Goal: Download file/media

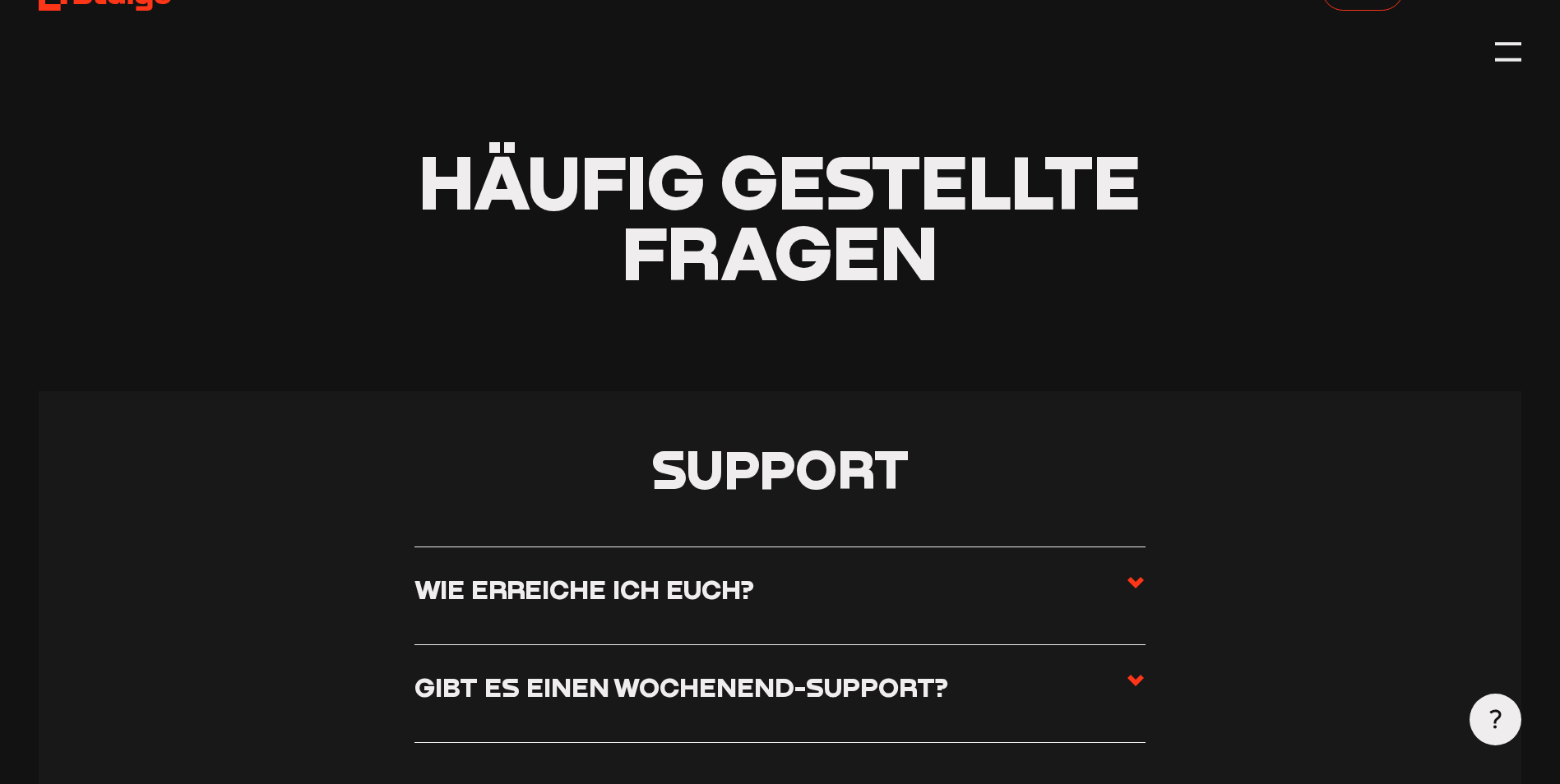
scroll to position [164, 0]
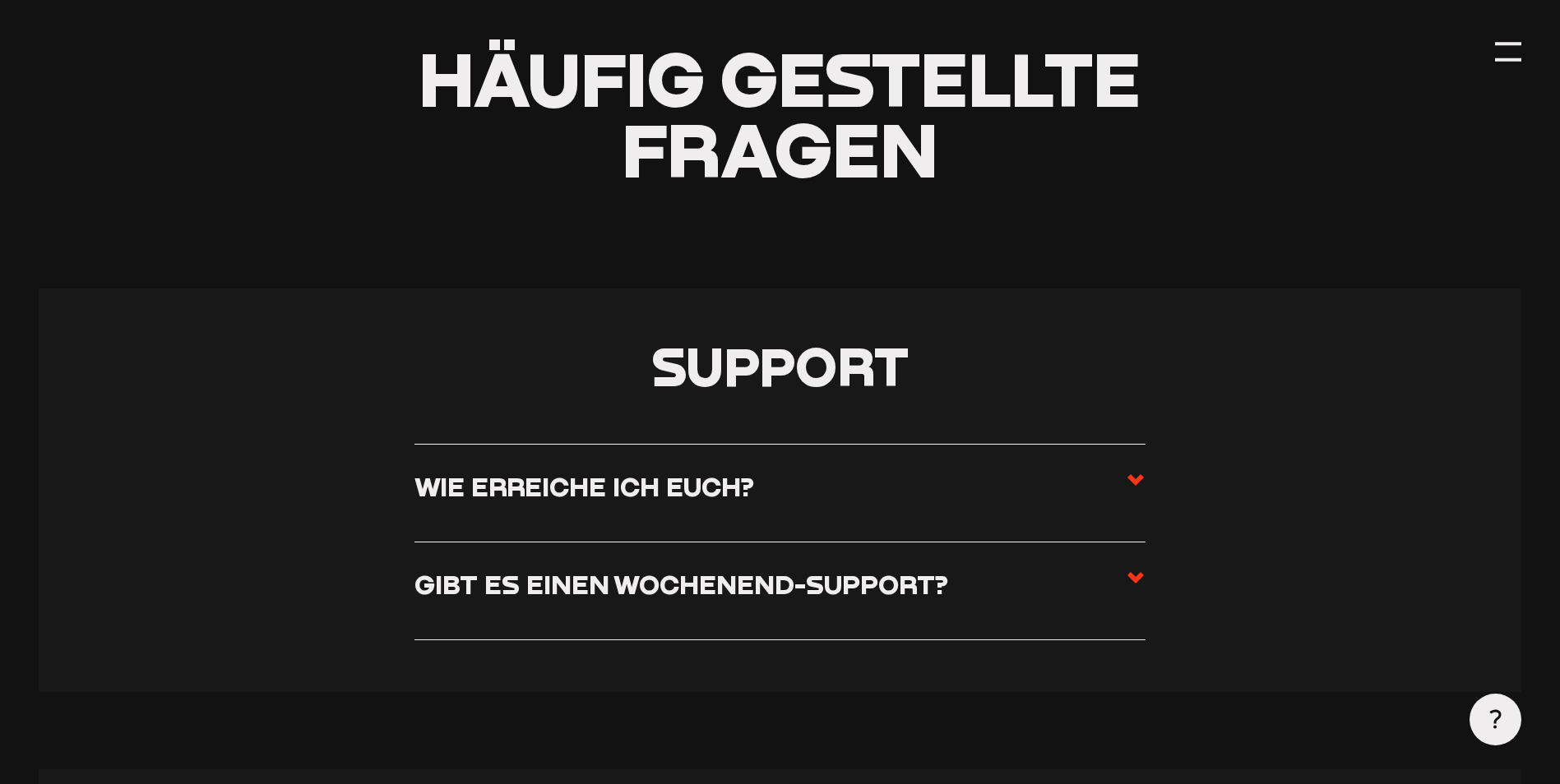
click at [1138, 574] on icon at bounding box center [1135, 578] width 19 height 19
click at [0, 0] on input "Gibt es einen Wochenend-Support?" at bounding box center [0, 0] width 0 height 0
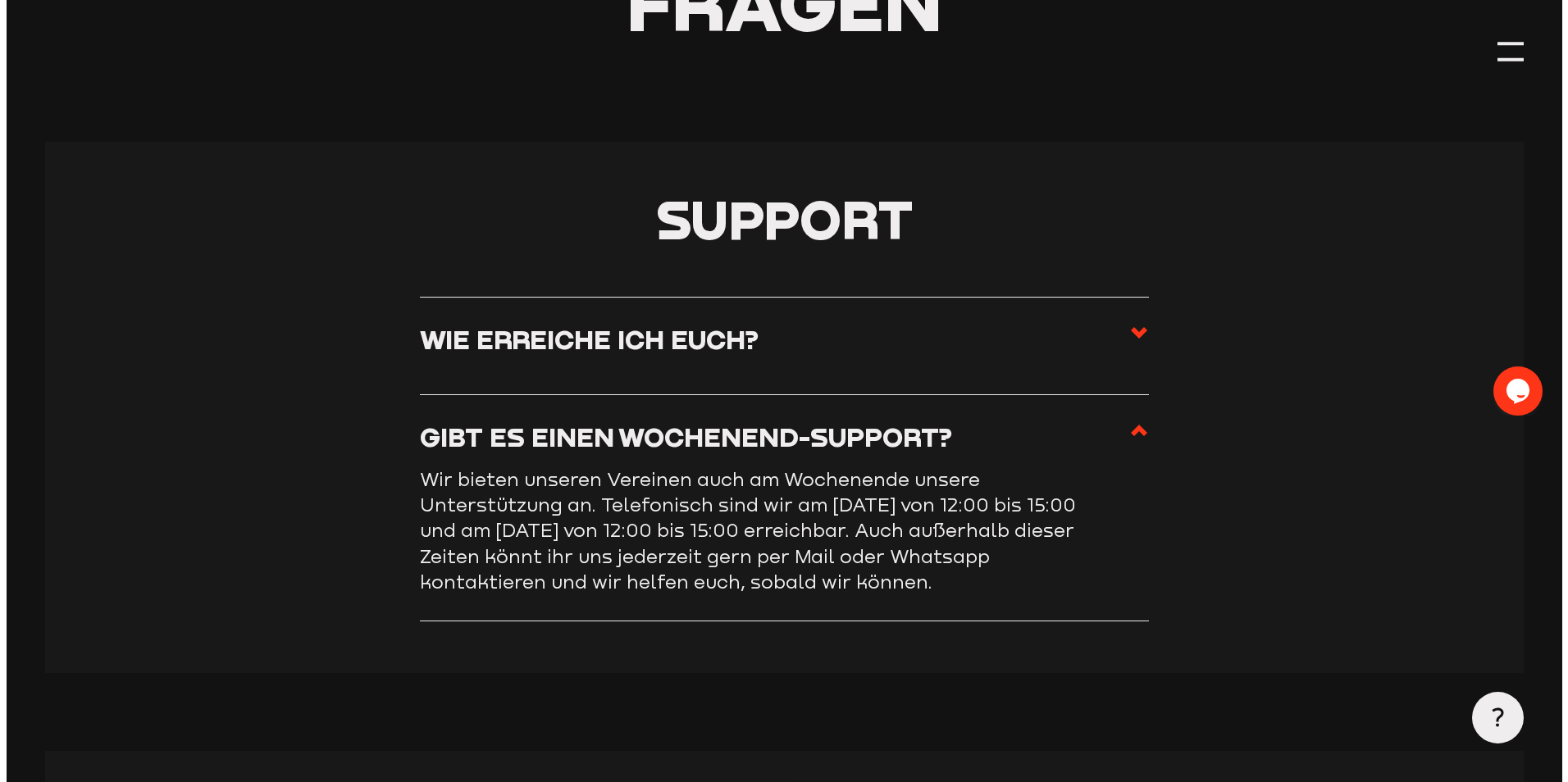
scroll to position [410, 0]
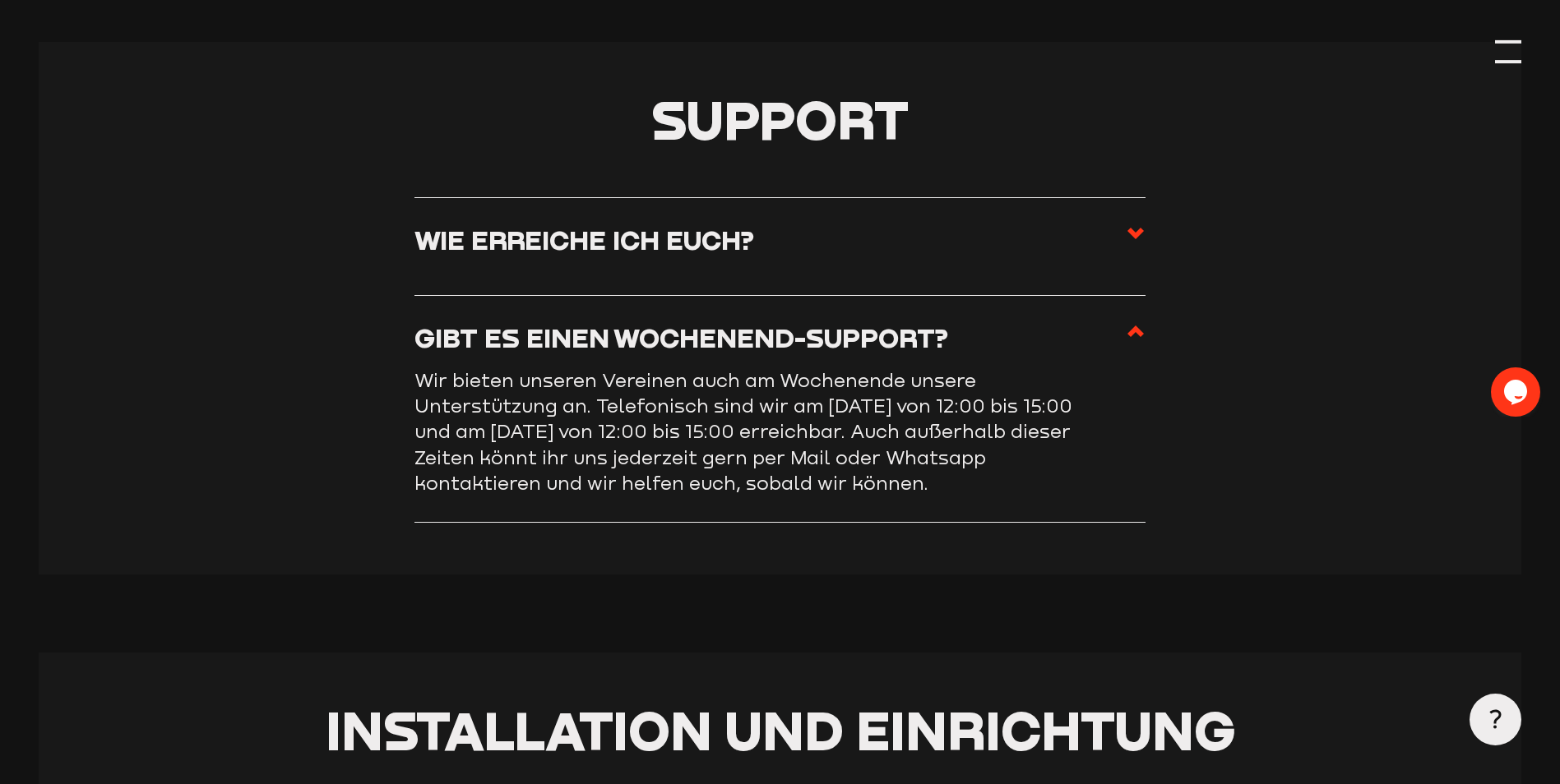
click at [1510, 51] on div at bounding box center [1508, 52] width 25 height 25
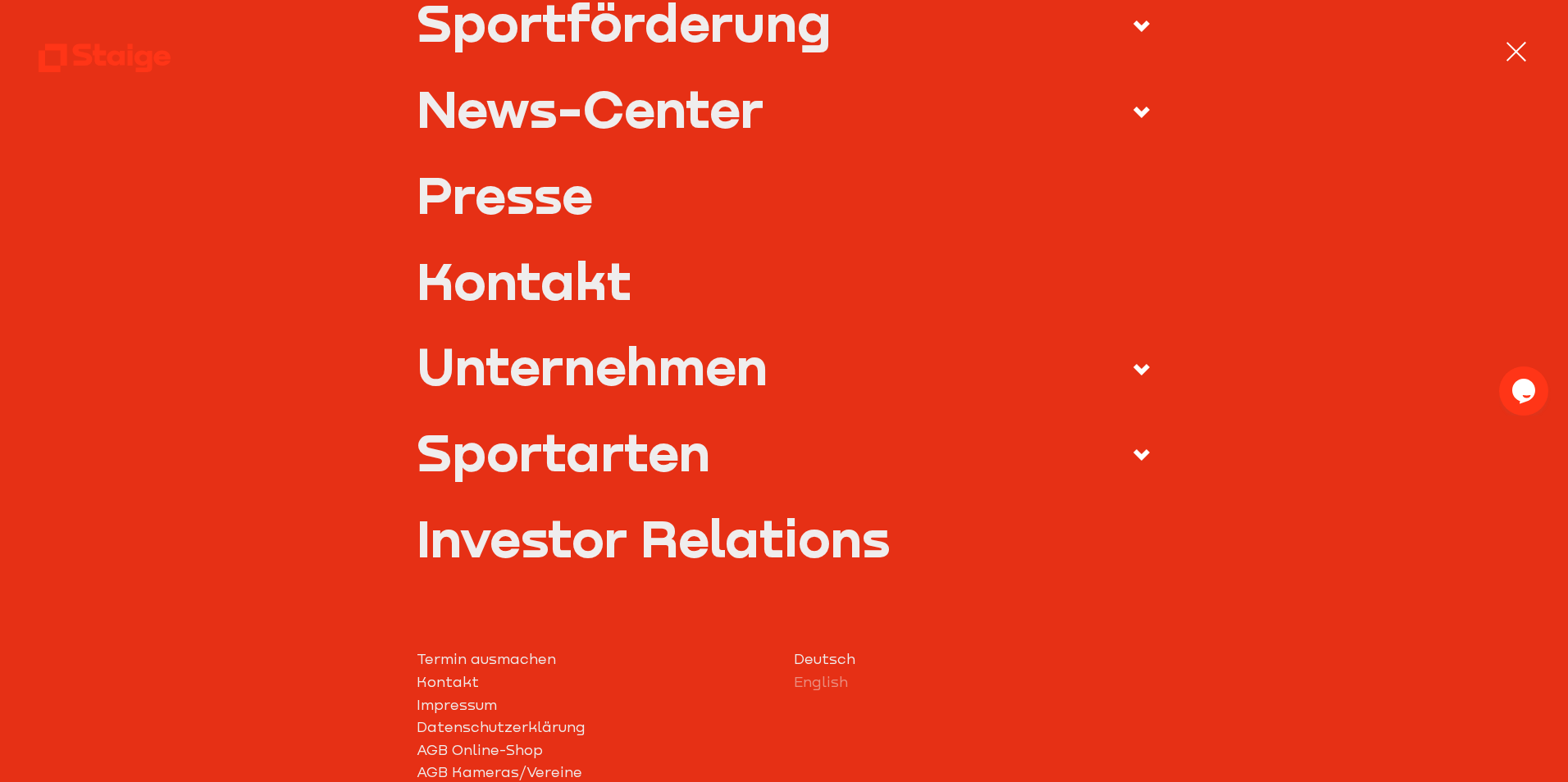
scroll to position [538, 0]
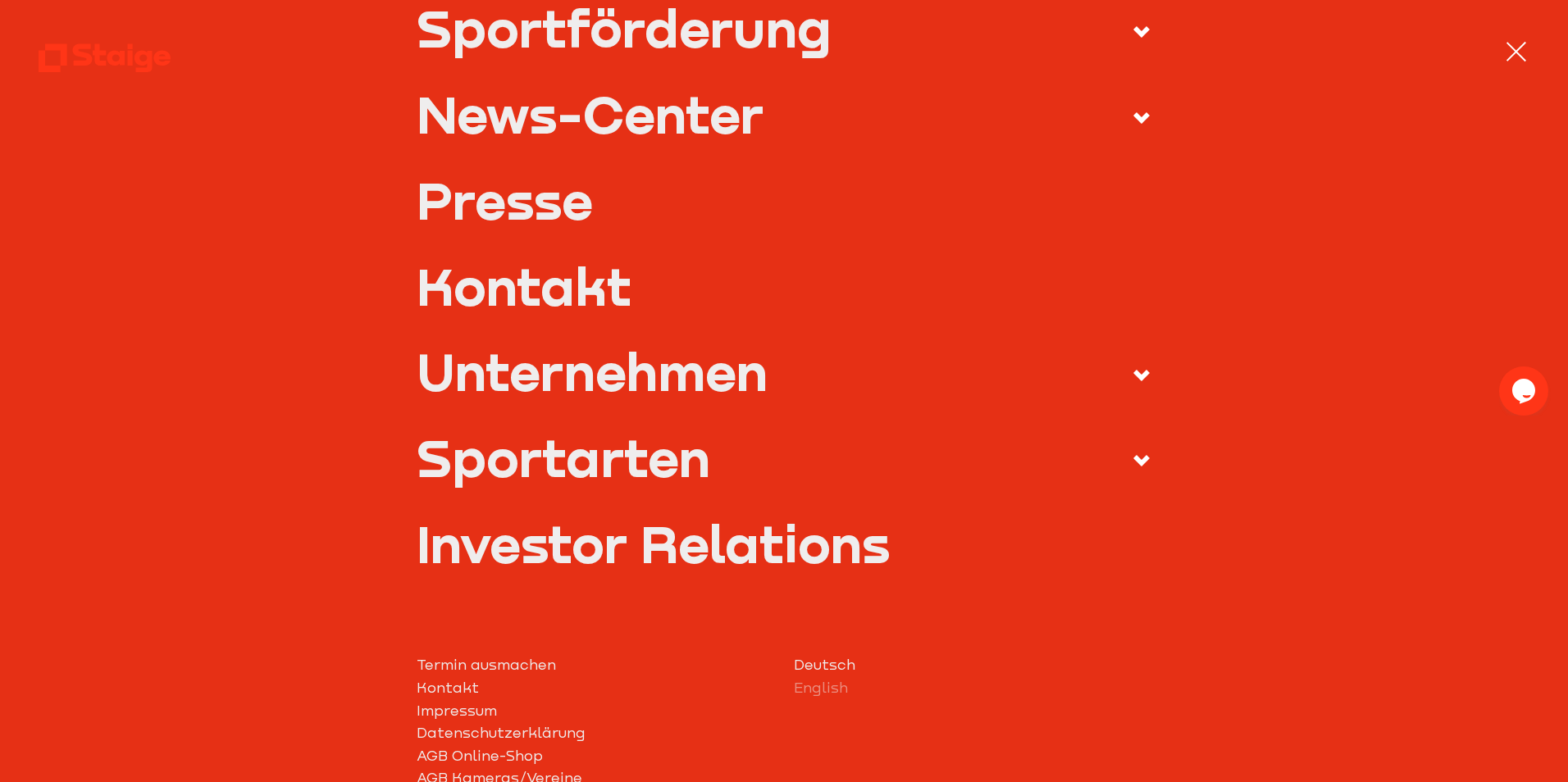
click at [590, 291] on link "Kontakt" at bounding box center [784, 285] width 736 height 51
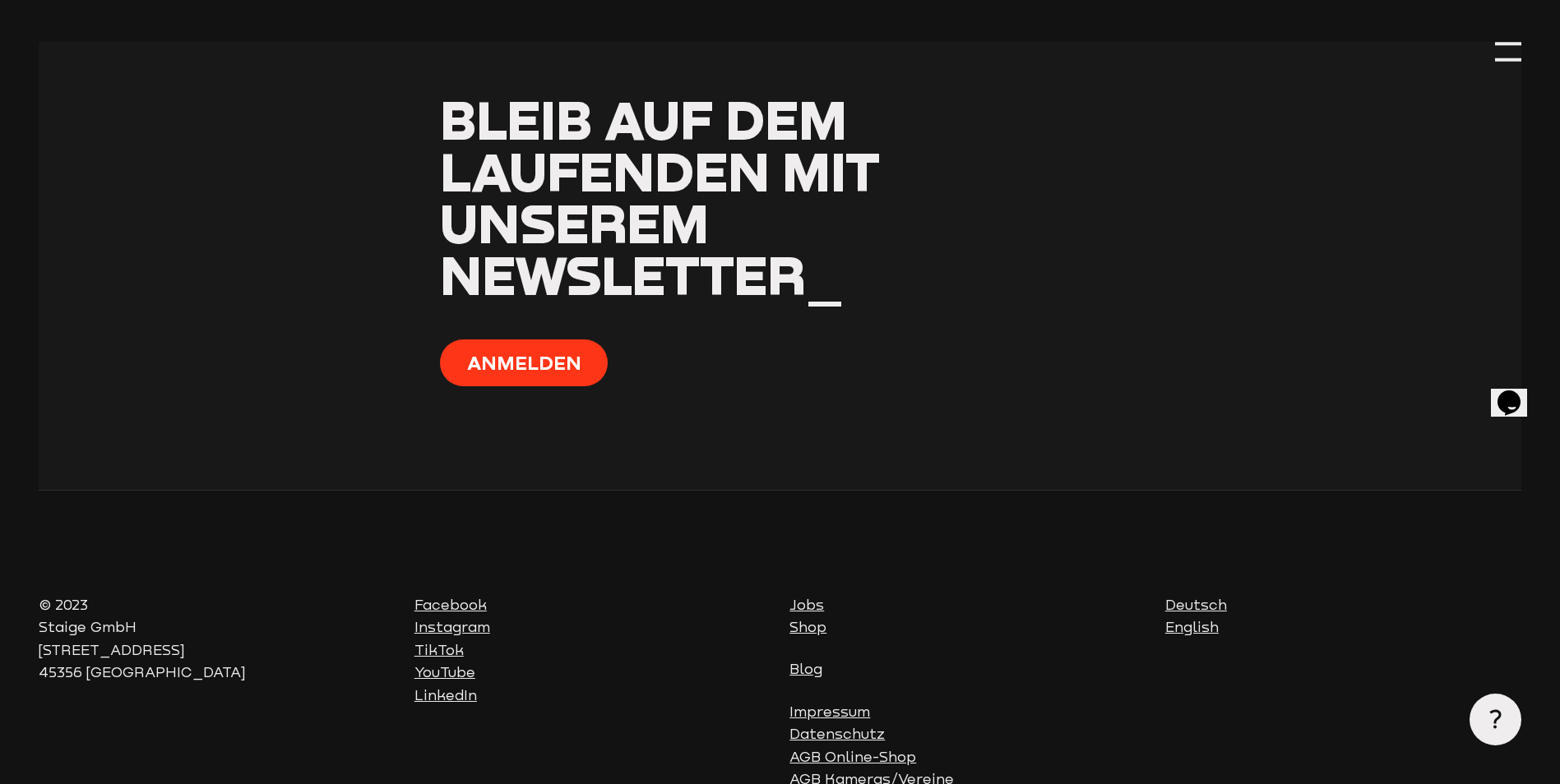
scroll to position [1669, 0]
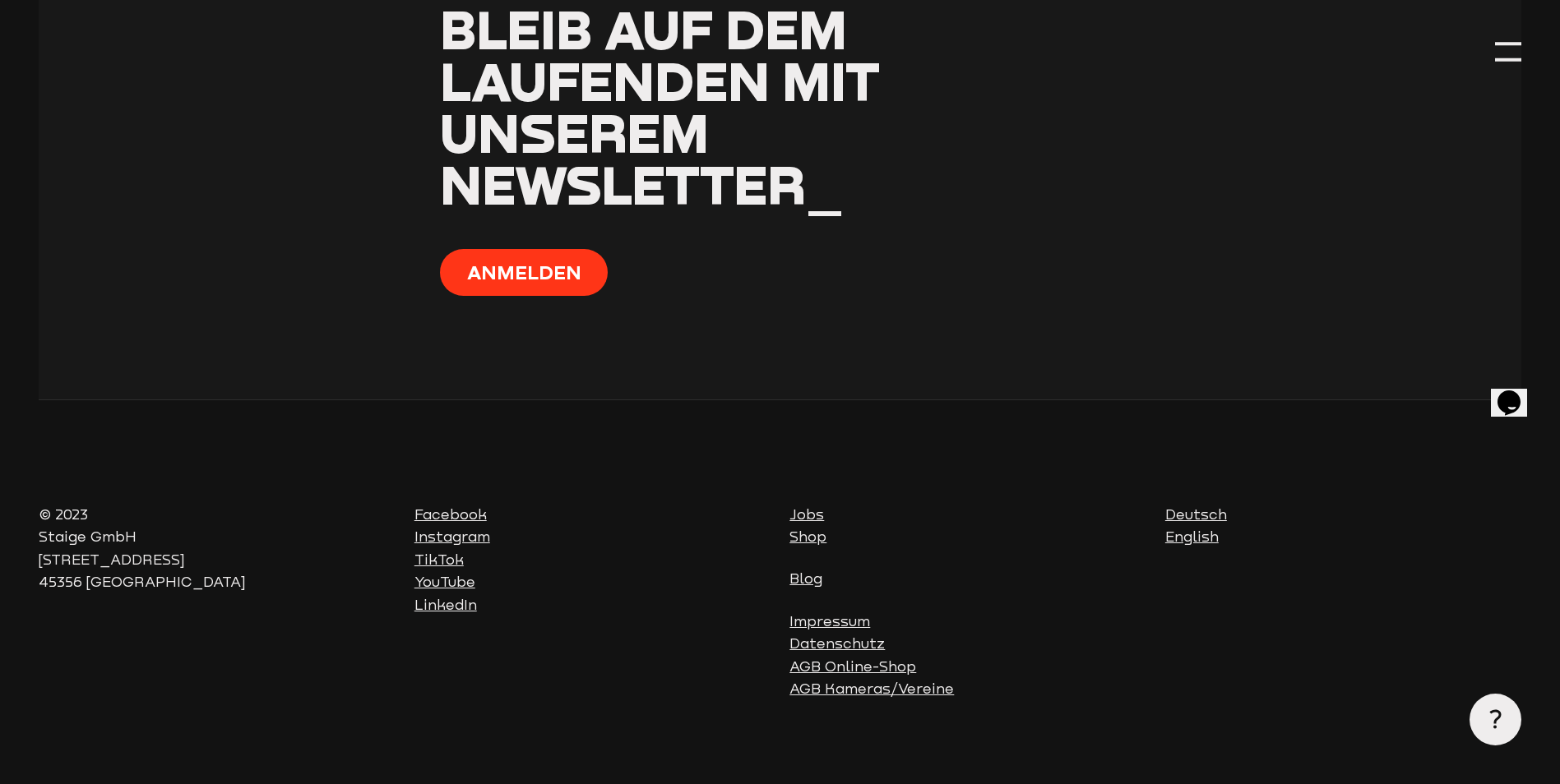
click at [442, 574] on link "YouTube" at bounding box center [445, 582] width 61 height 16
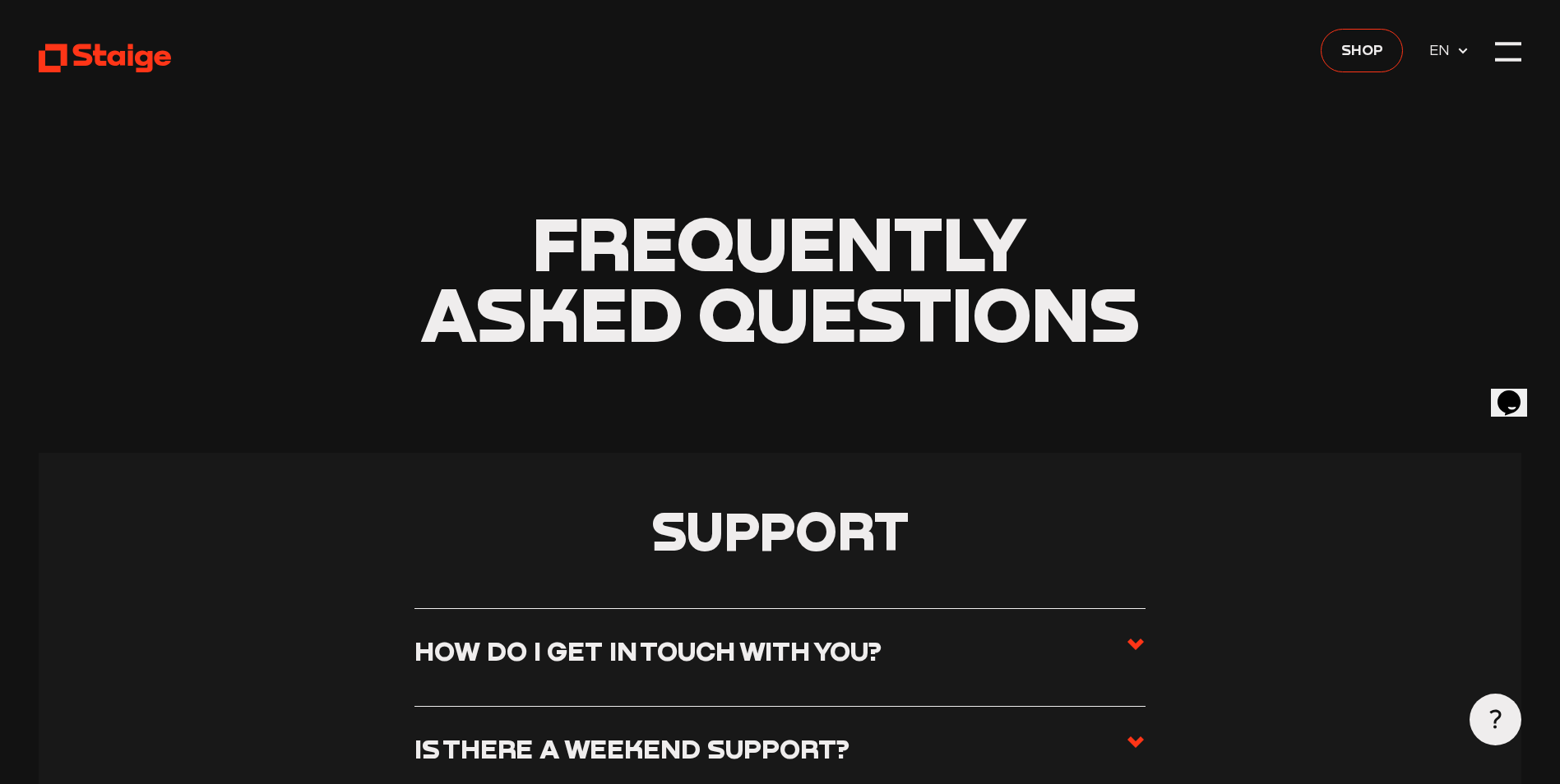
click at [1454, 50] on span "EN" at bounding box center [1443, 50] width 27 height 23
click at [1436, 75] on span "DE" at bounding box center [1442, 78] width 26 height 23
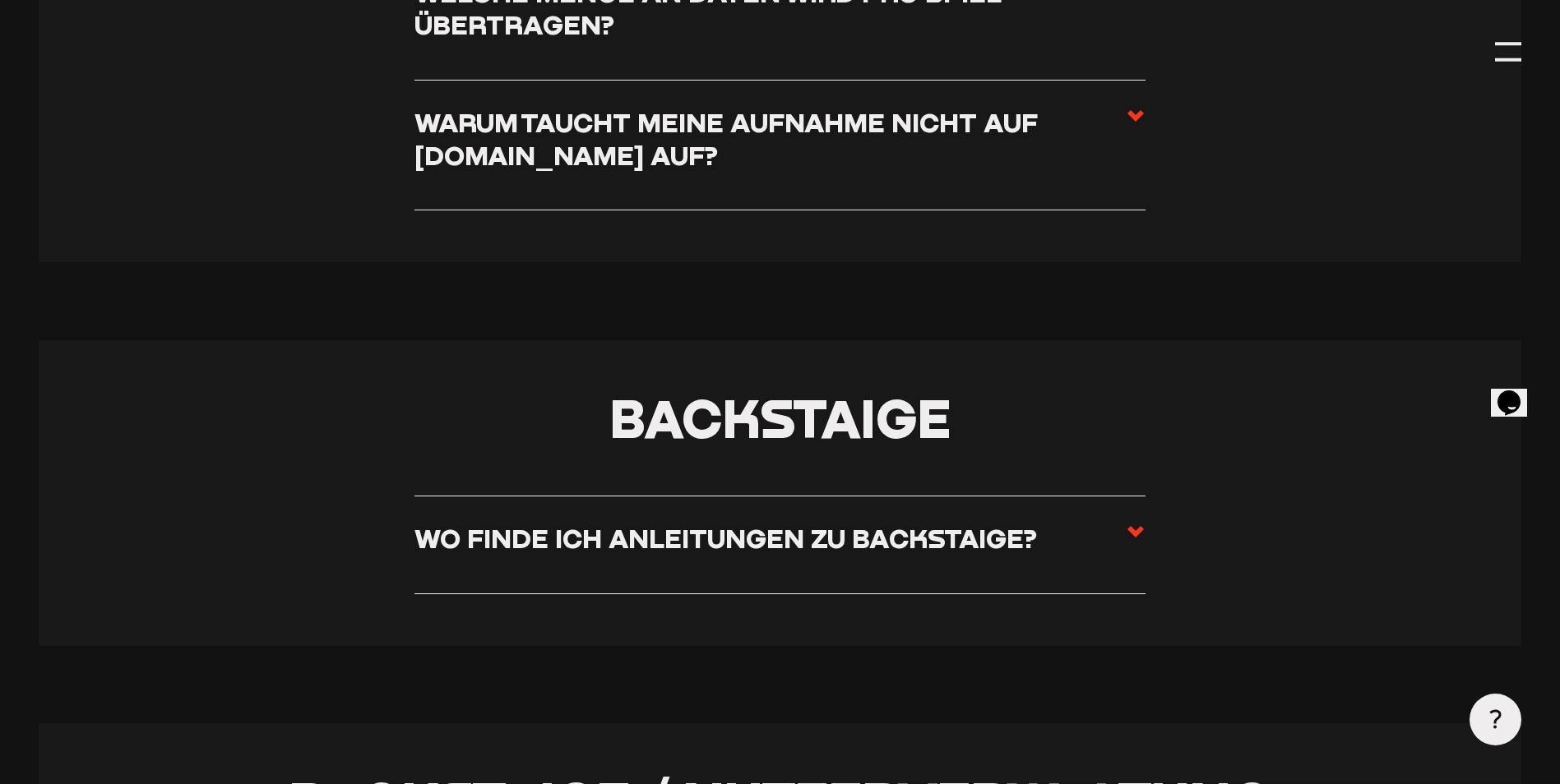
scroll to position [2960, 0]
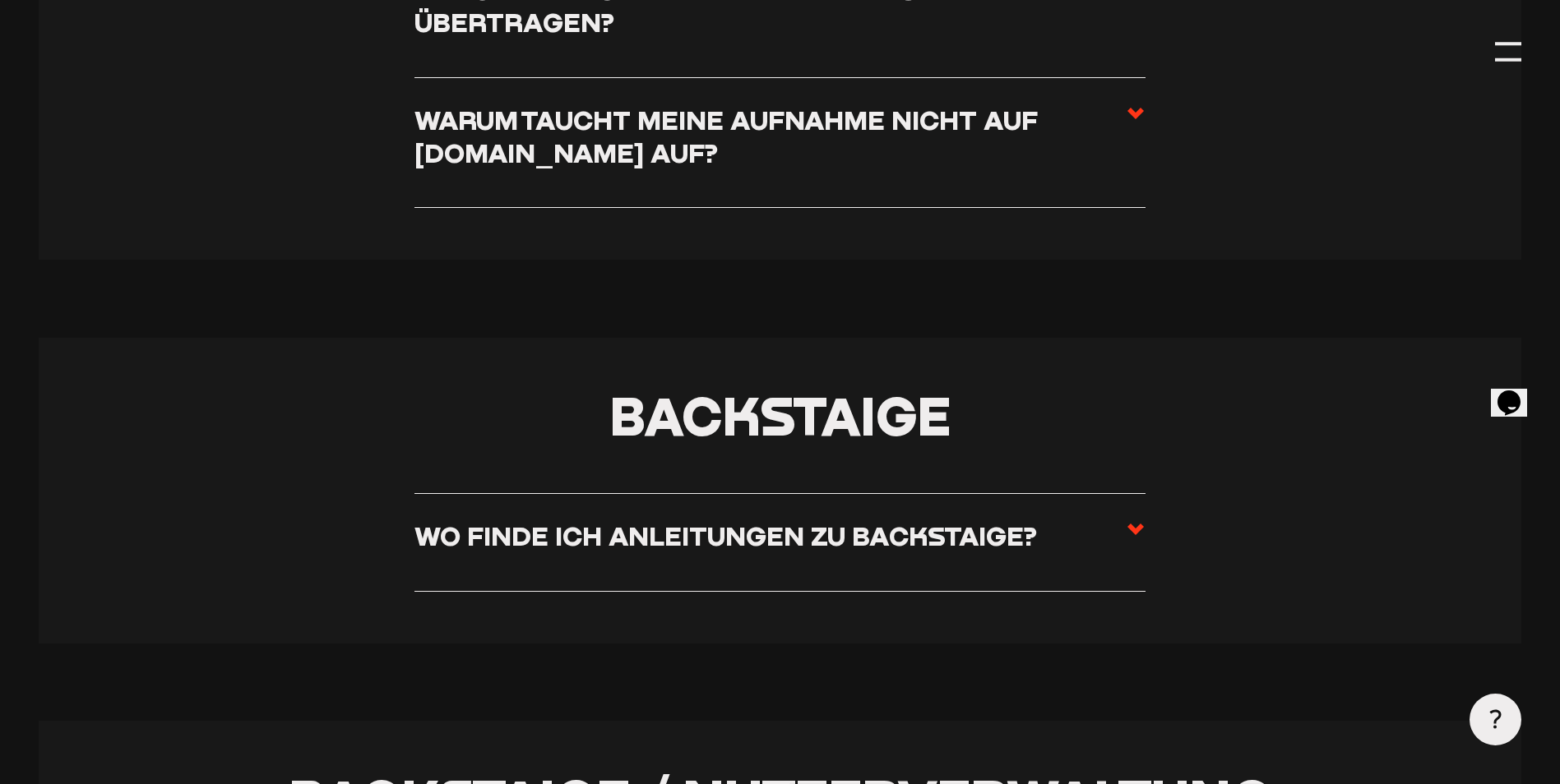
click at [690, 551] on h3 "Wo finde ich Anleitungen zu Backstaige?" at bounding box center [726, 535] width 623 height 32
click at [0, 0] on input "Wo finde ich Anleitungen zu Backstaige?" at bounding box center [0, 0] width 0 height 0
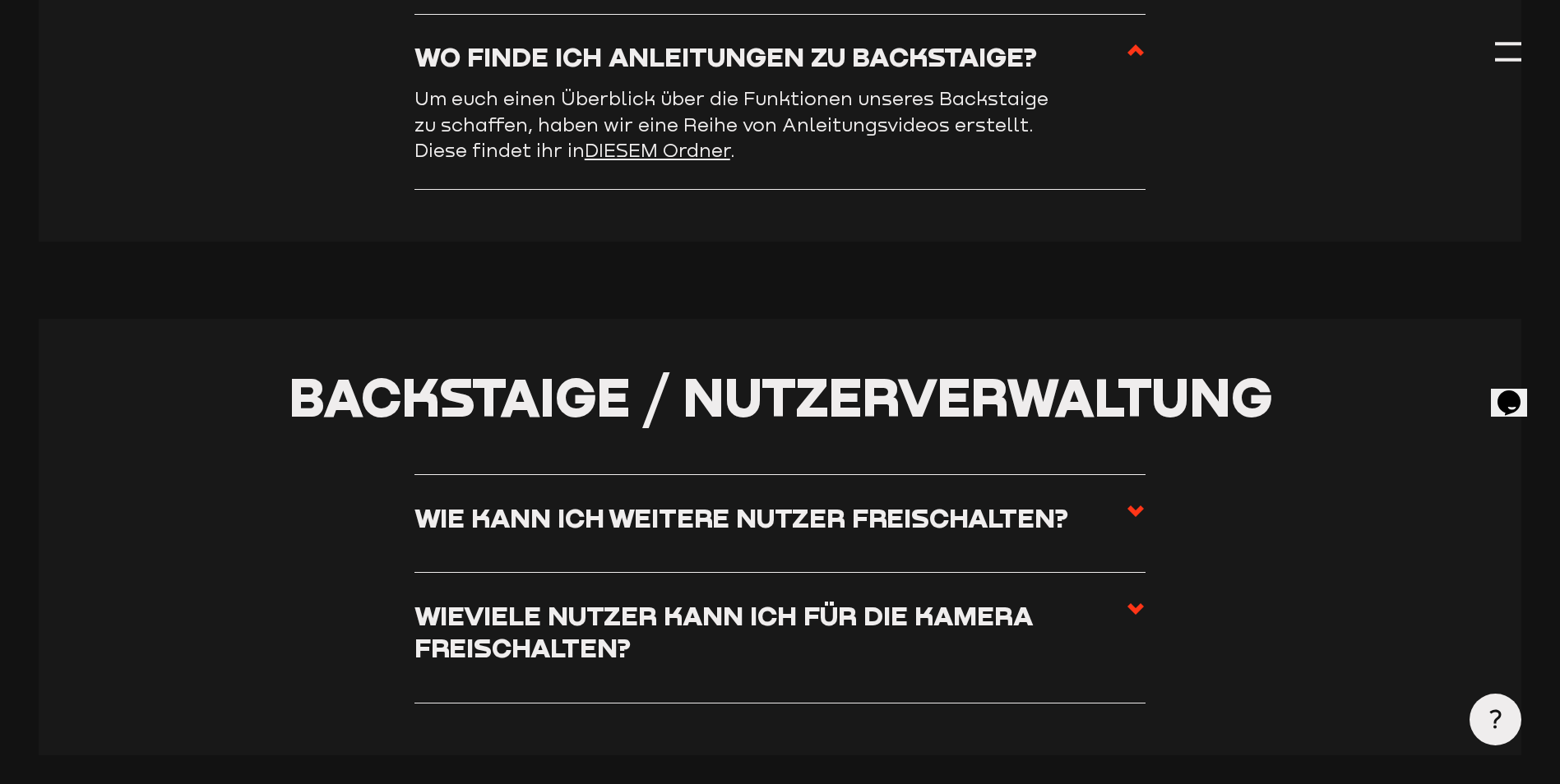
scroll to position [3453, 0]
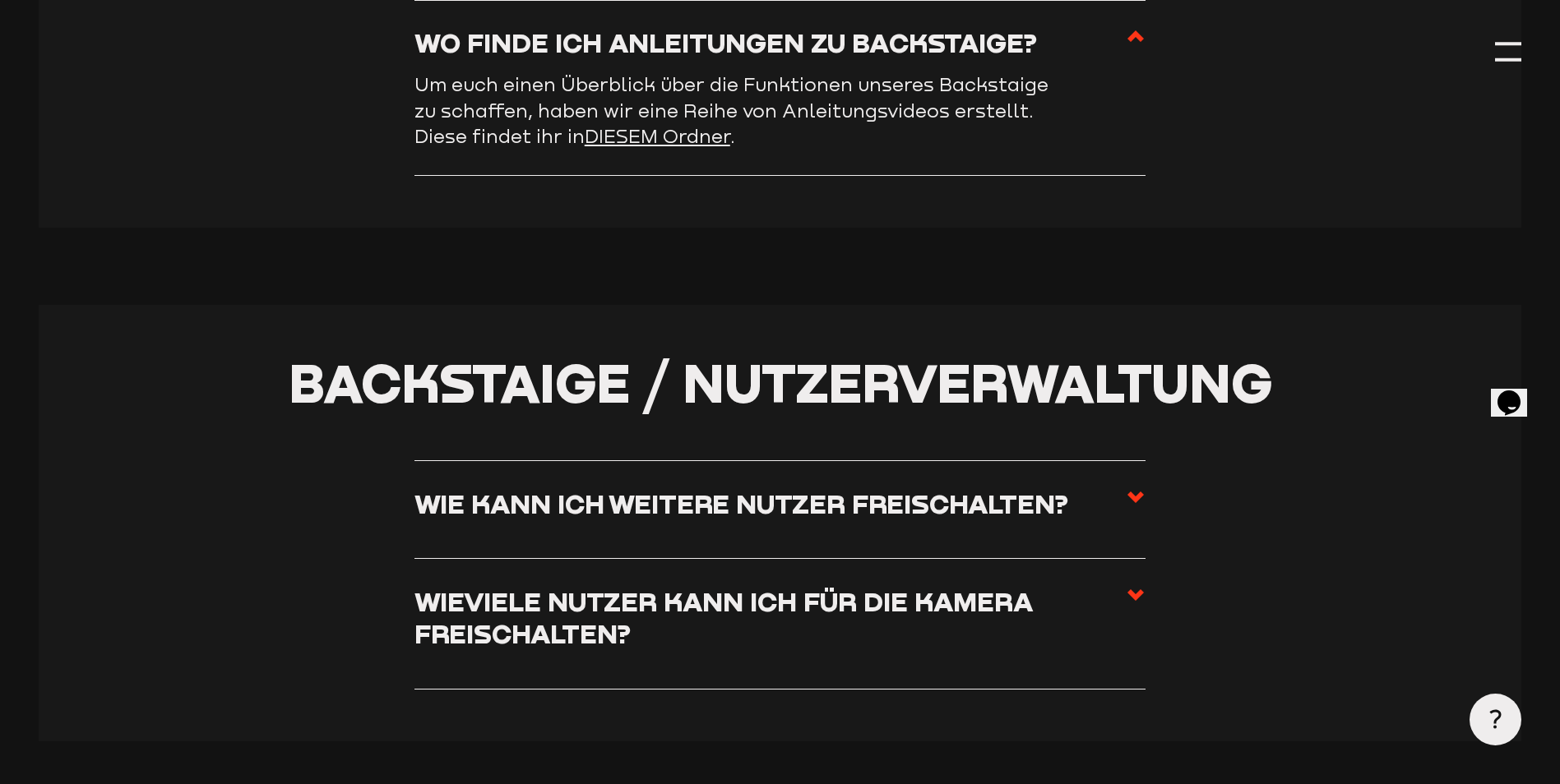
click at [695, 519] on h3 "Wie kann ich weitere Nutzer freischalten?" at bounding box center [741, 503] width 654 height 32
click at [0, 0] on input "Wie kann ich weitere Nutzer freischalten?" at bounding box center [0, 0] width 0 height 0
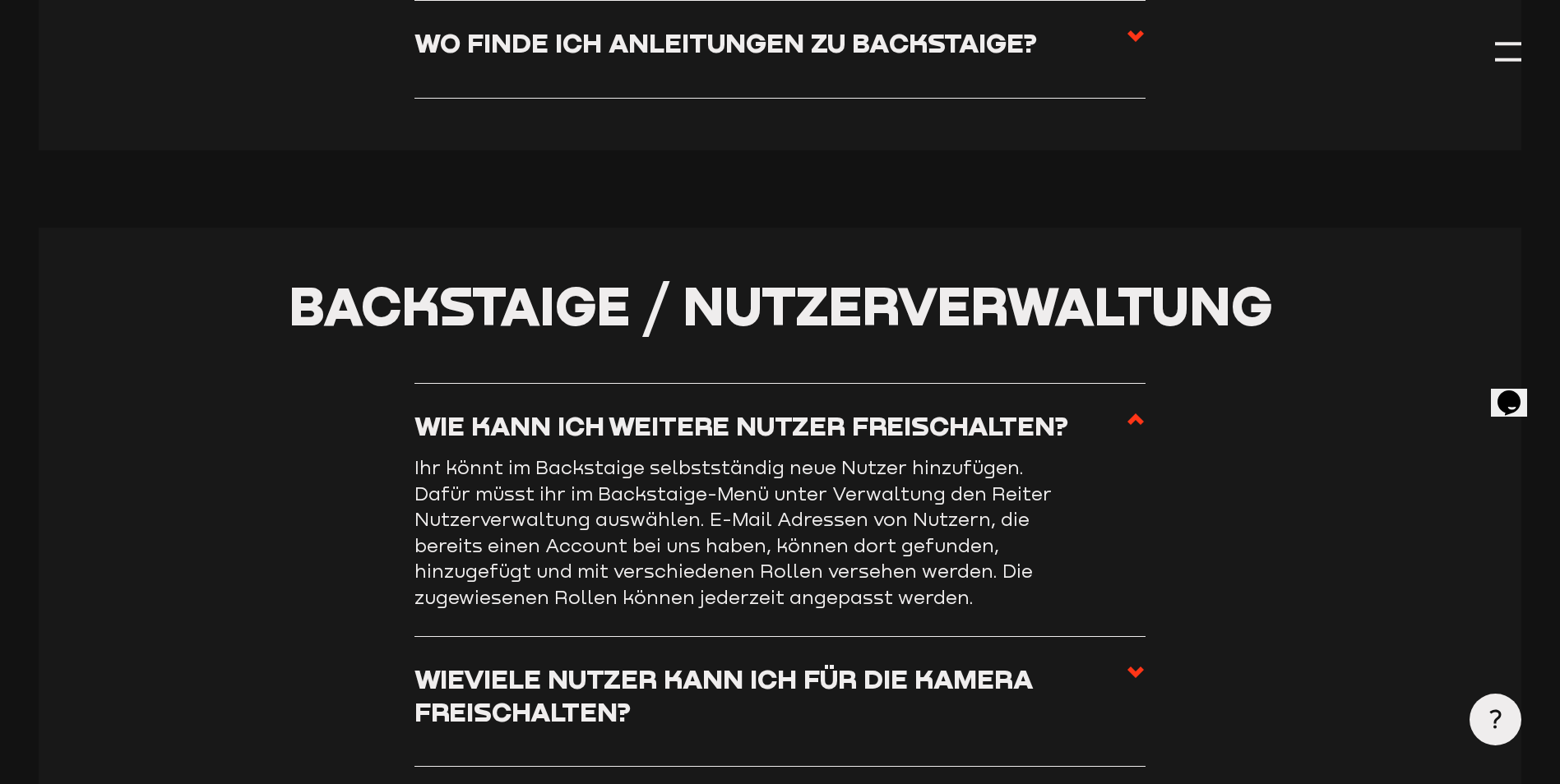
click at [1140, 425] on use at bounding box center [1135, 419] width 16 height 12
click at [0, 0] on input "Wie kann ich weitere Nutzer freischalten?" at bounding box center [0, 0] width 0 height 0
click at [1140, 425] on use at bounding box center [1135, 419] width 16 height 12
click at [0, 0] on input "Wie kann ich weitere Nutzer freischalten?" at bounding box center [0, 0] width 0 height 0
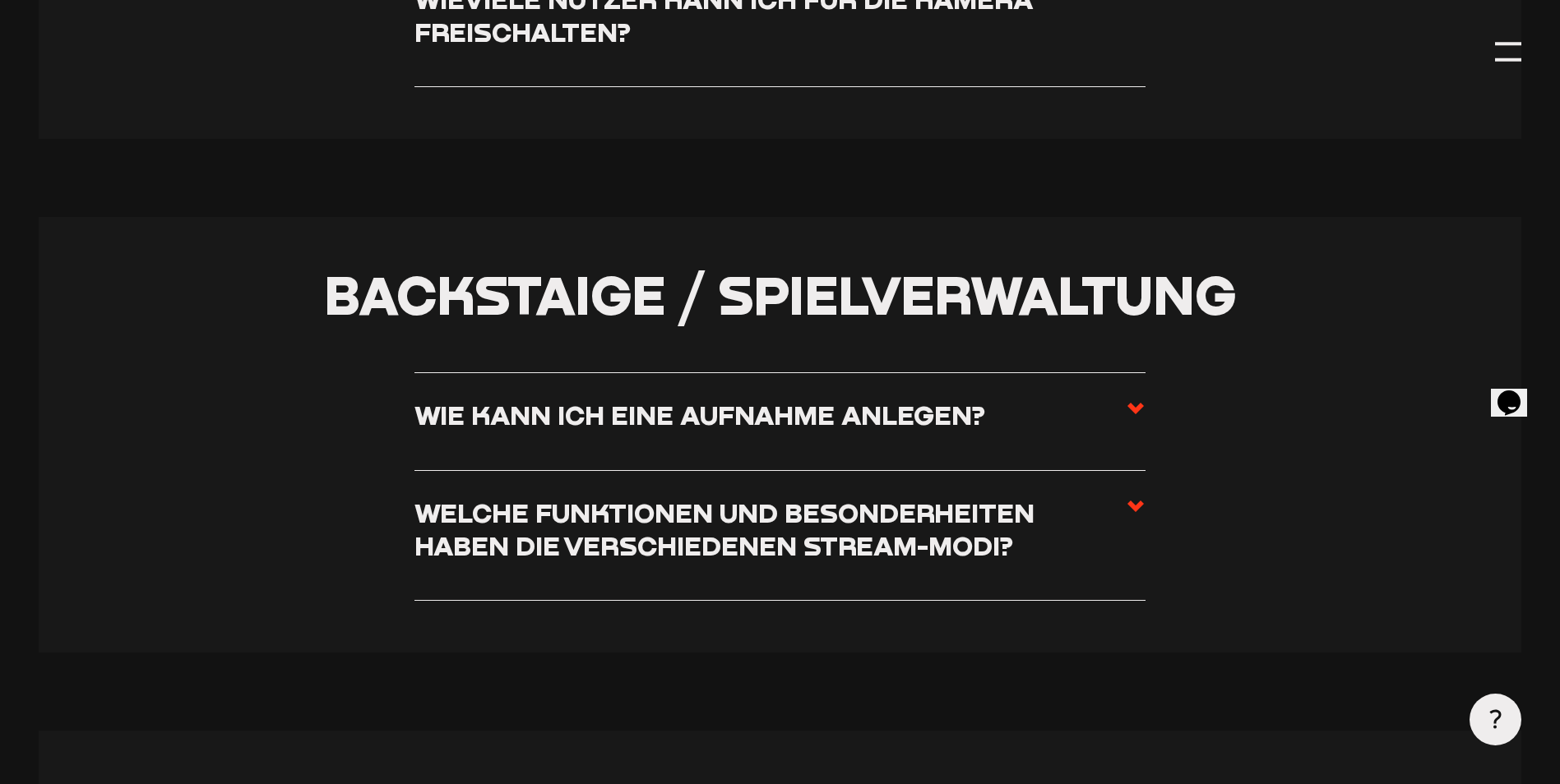
scroll to position [4193, 0]
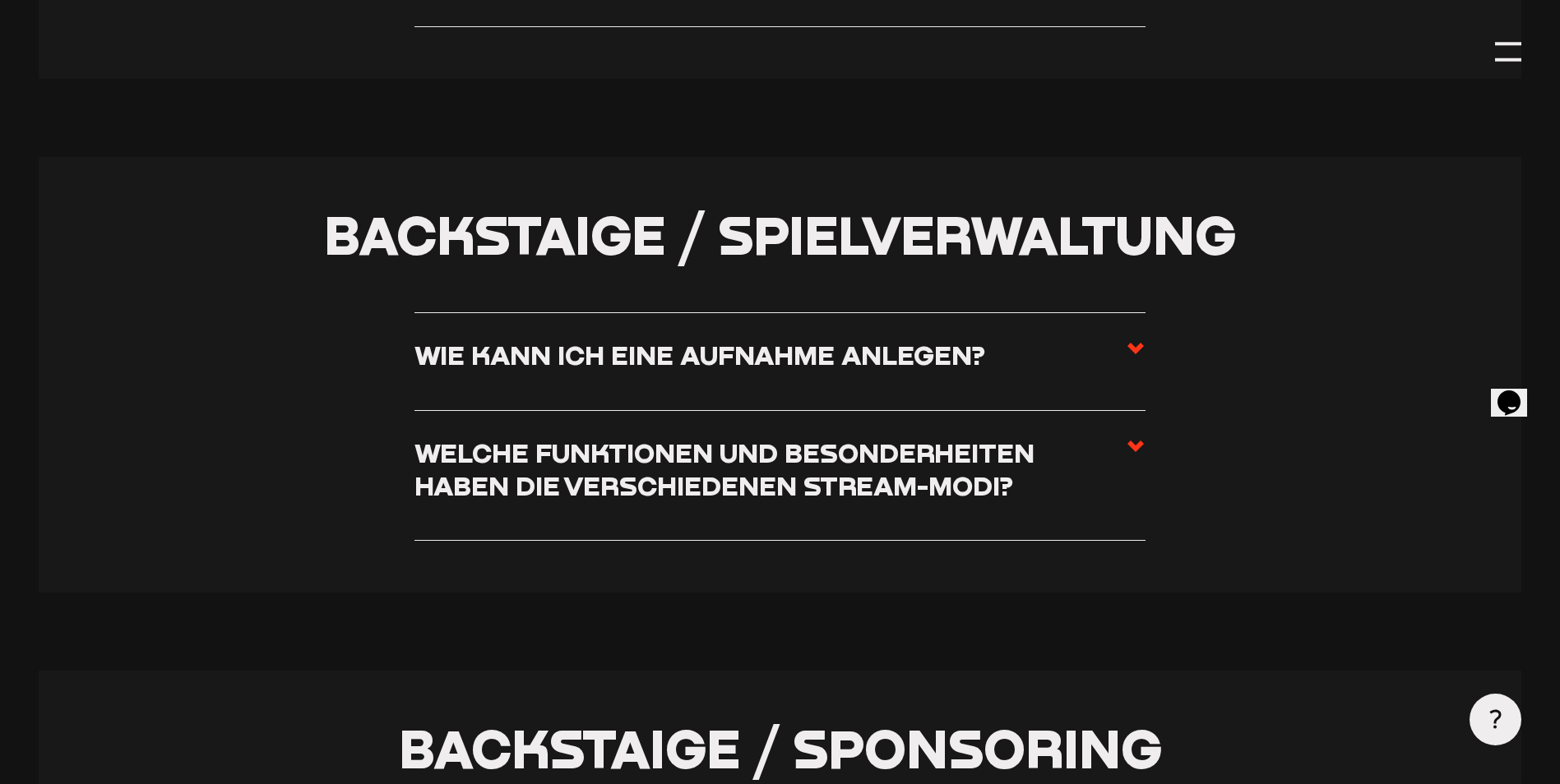
click at [1135, 354] on use at bounding box center [1135, 348] width 16 height 12
click at [0, 0] on input "Wie kann ich eine Aufnahme anlegen?" at bounding box center [0, 0] width 0 height 0
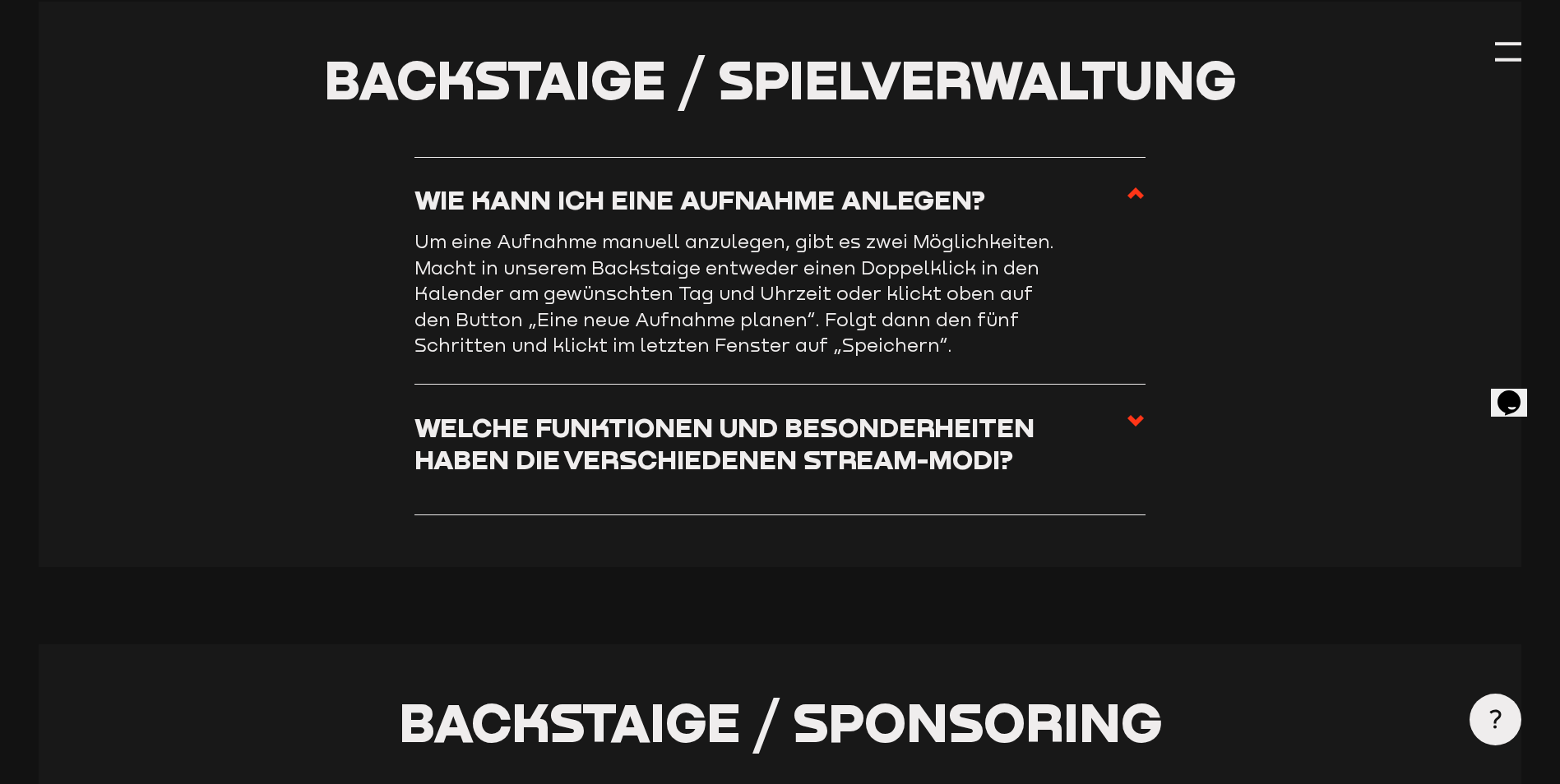
scroll to position [4037, 0]
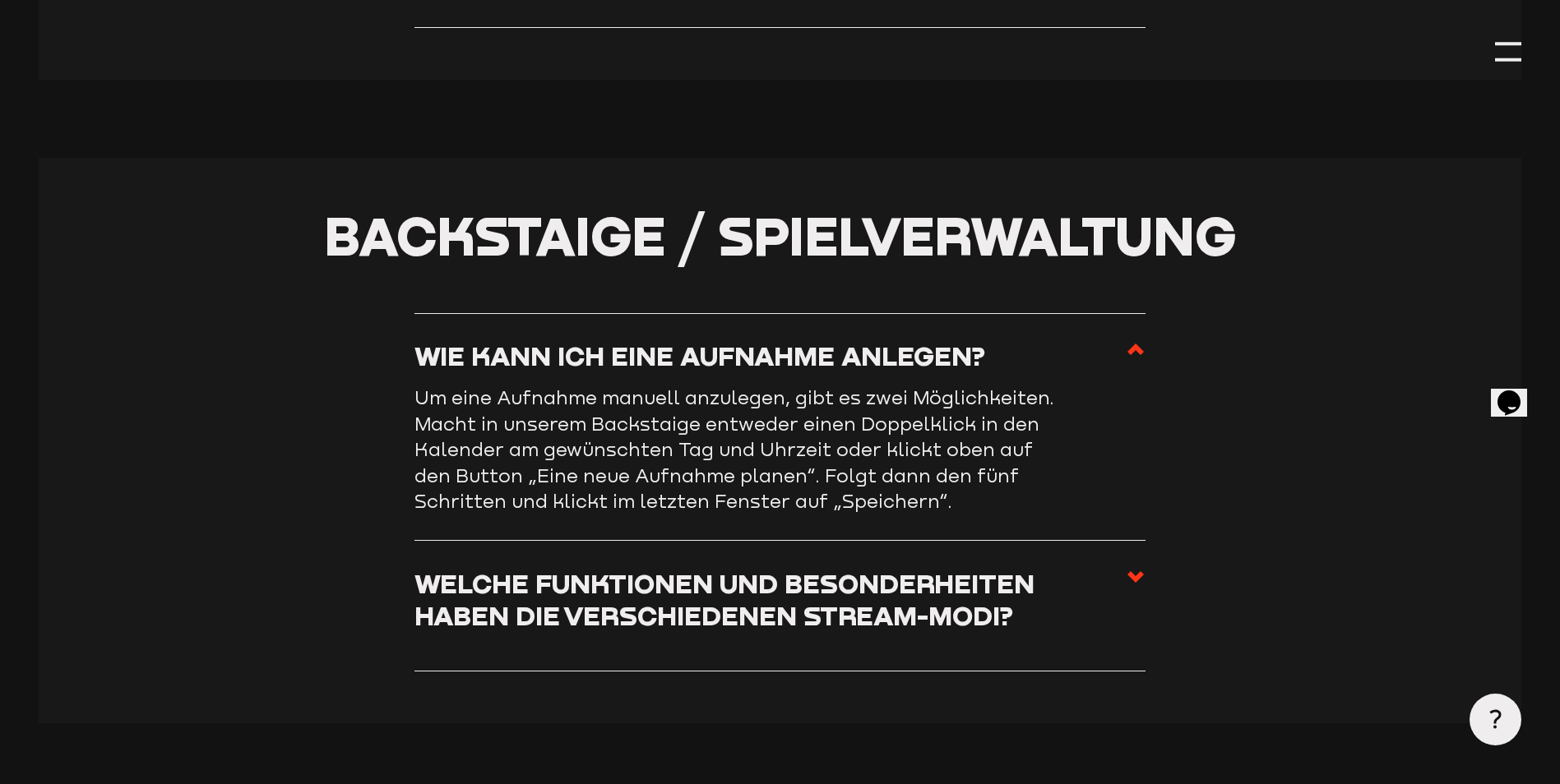
click at [1133, 583] on use at bounding box center [1135, 578] width 16 height 12
click at [0, 0] on input "Welche Funktionen und Besonderheiten haben die verschiedenen Stream-Modi?" at bounding box center [0, 0] width 0 height 0
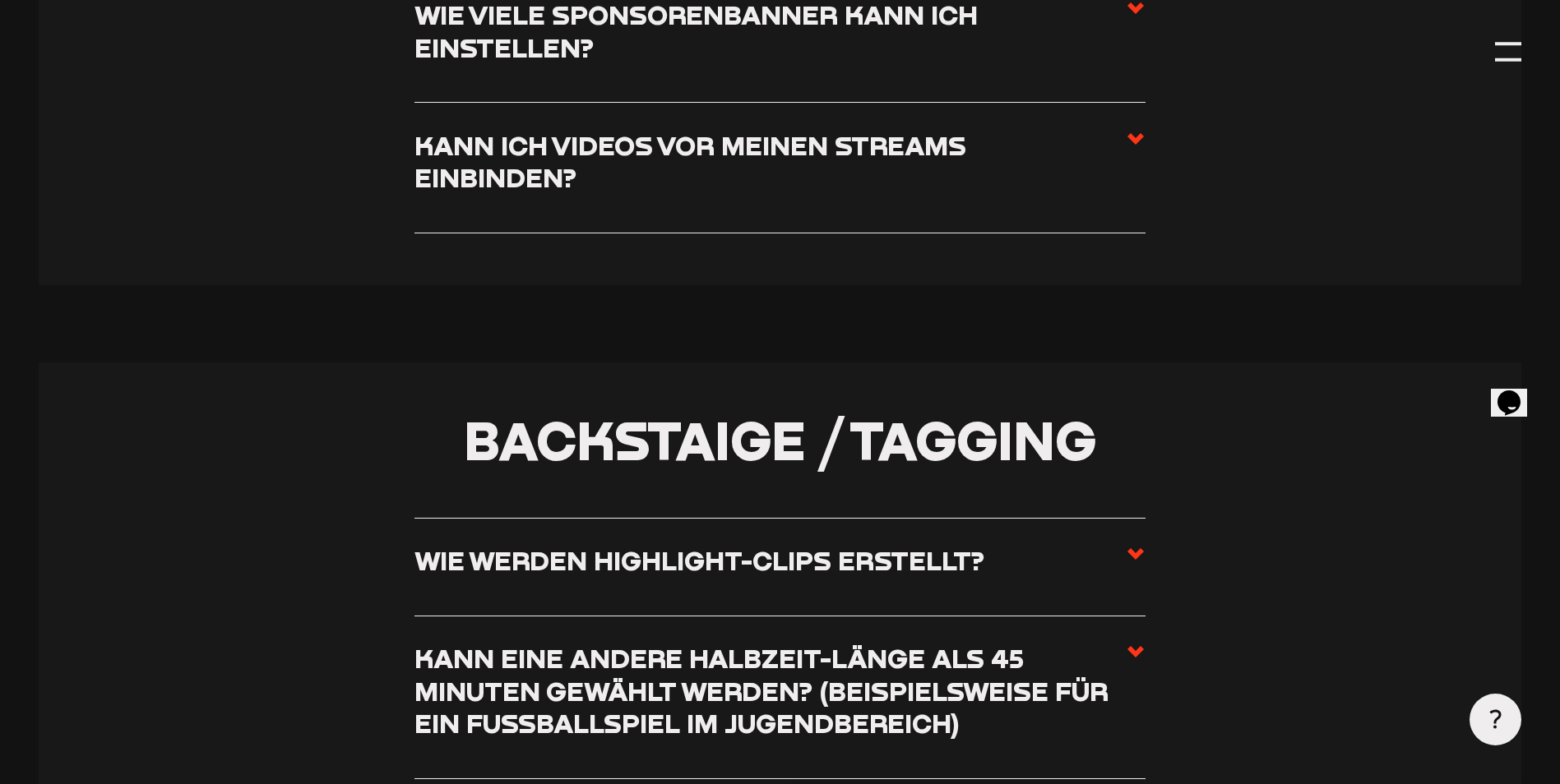
scroll to position [5353, 0]
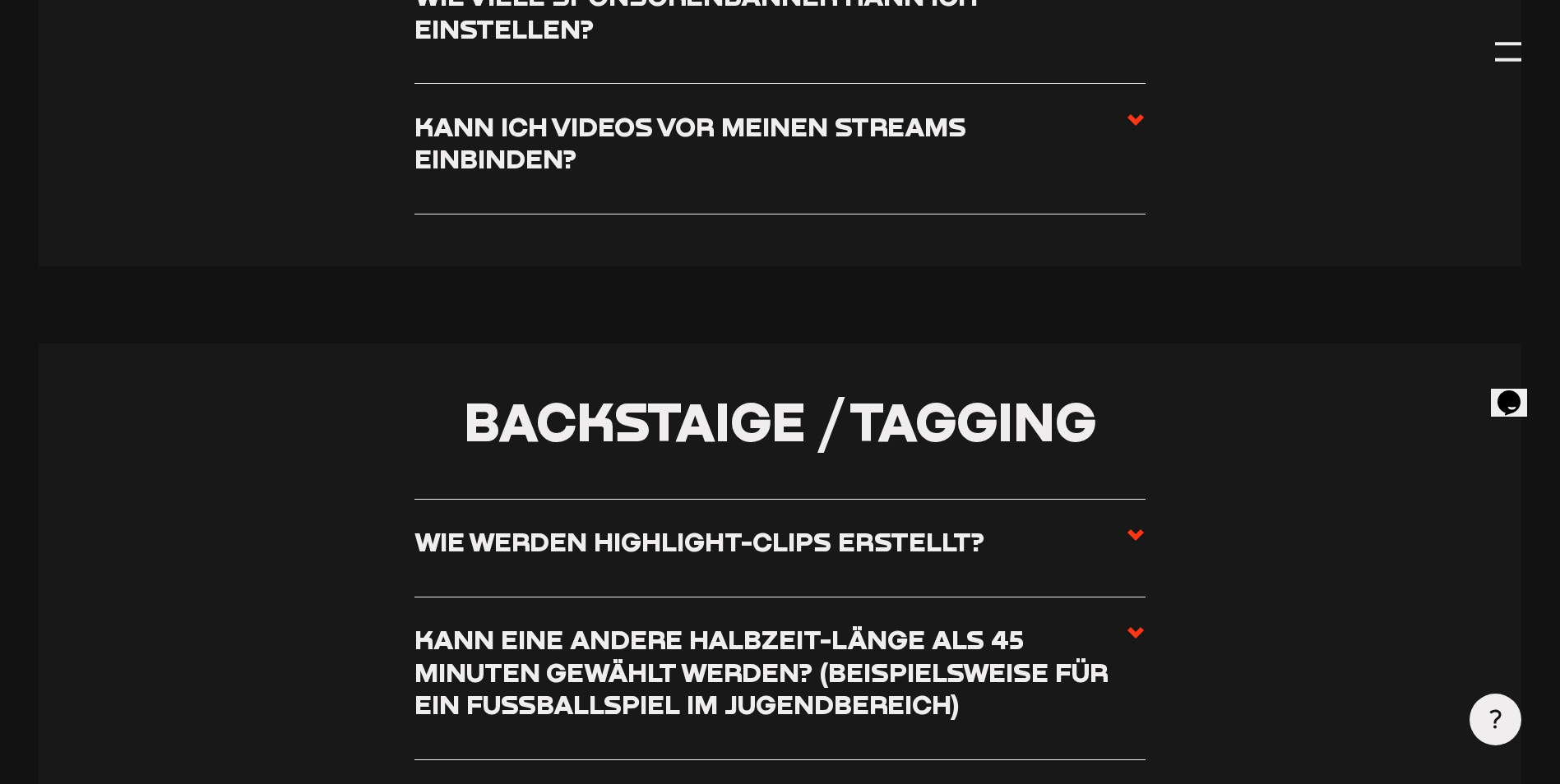
click at [1138, 541] on use at bounding box center [1135, 535] width 16 height 12
click at [0, 0] on input "Wie werden Highlight-Clips erstellt?" at bounding box center [0, 0] width 0 height 0
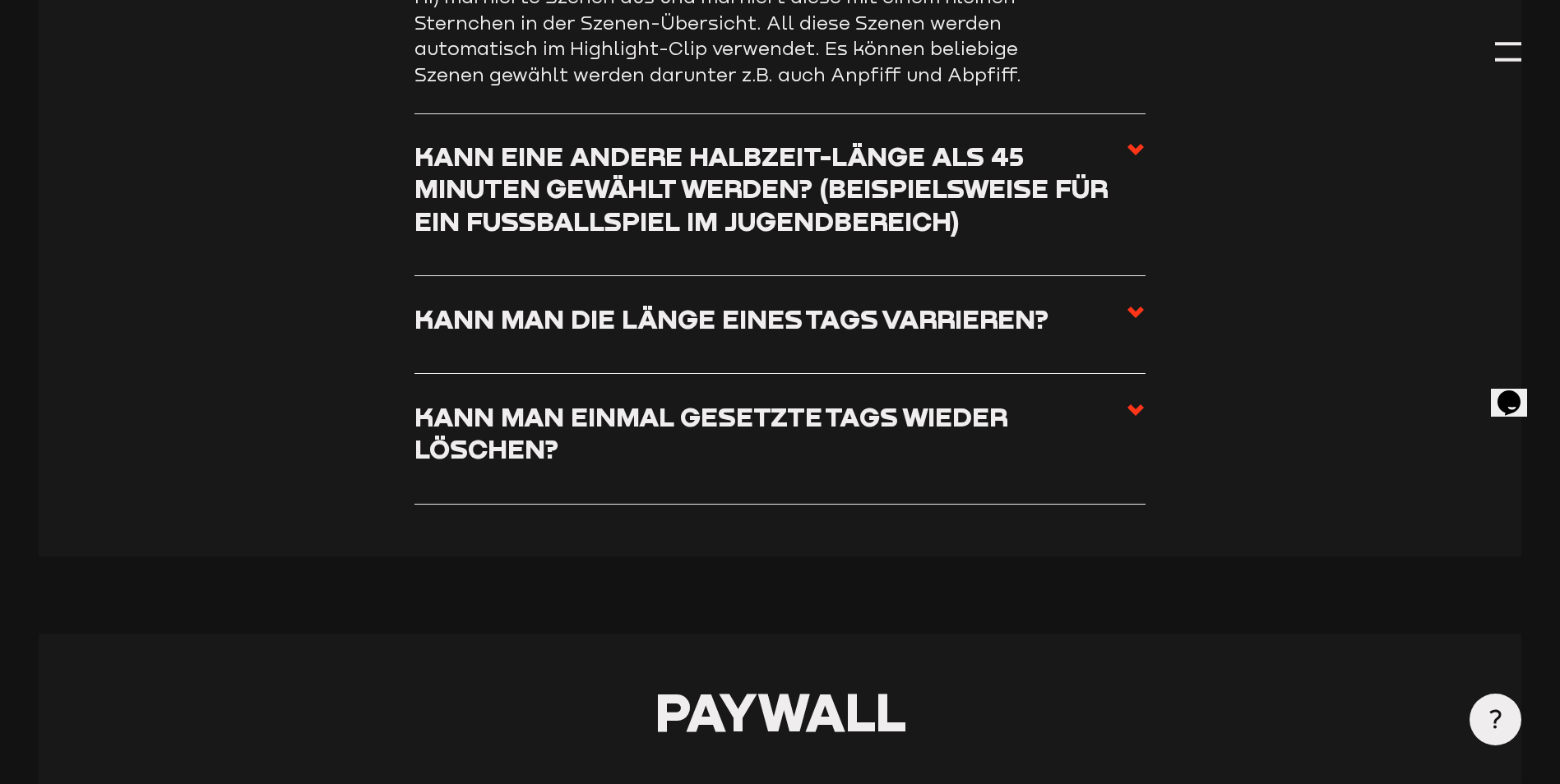
scroll to position [5828, 0]
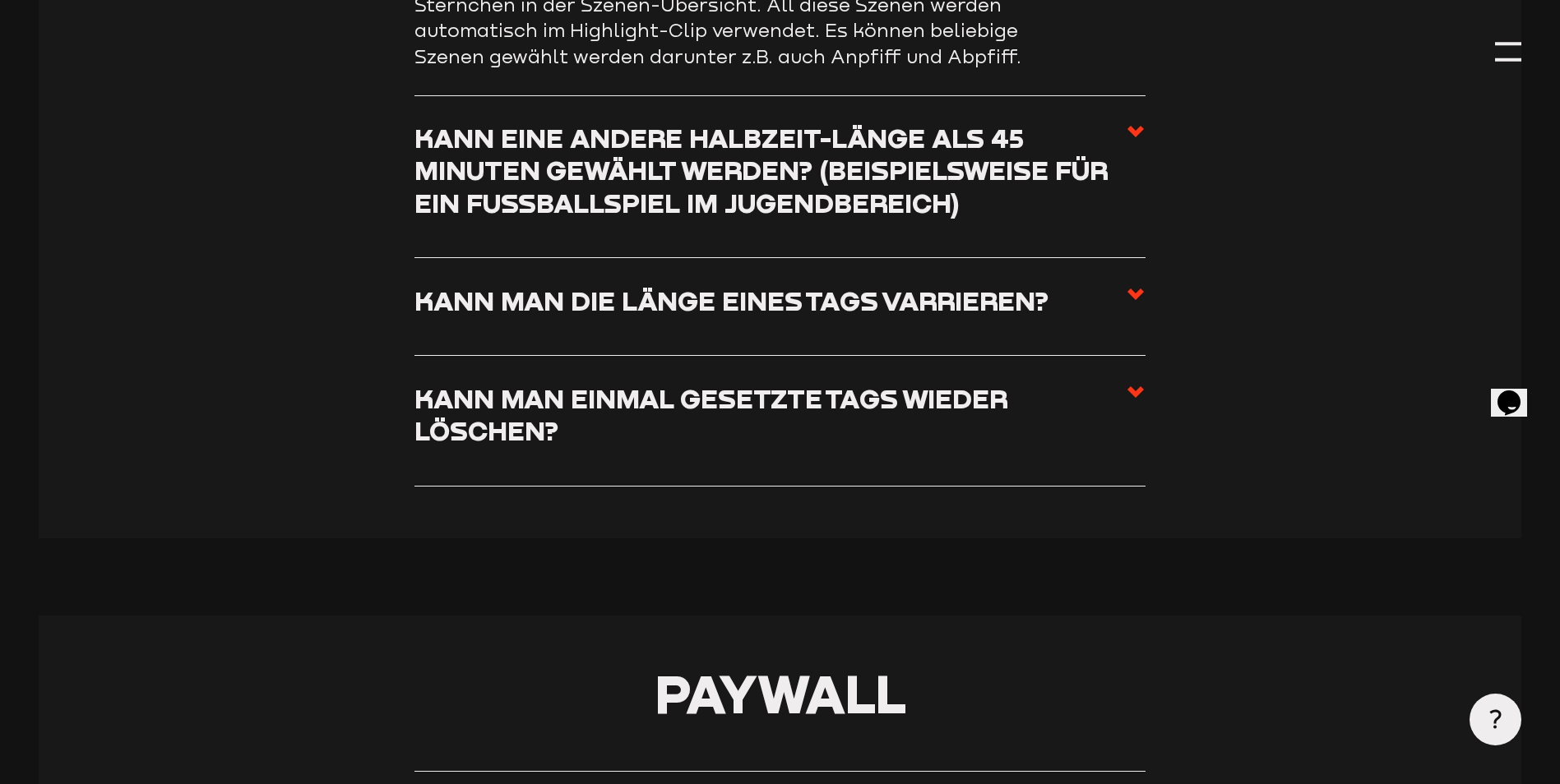
click at [1136, 402] on icon at bounding box center [1135, 392] width 19 height 19
click at [0, 0] on input "Kann man einmal gesetzte Tags wieder löschen?" at bounding box center [0, 0] width 0 height 0
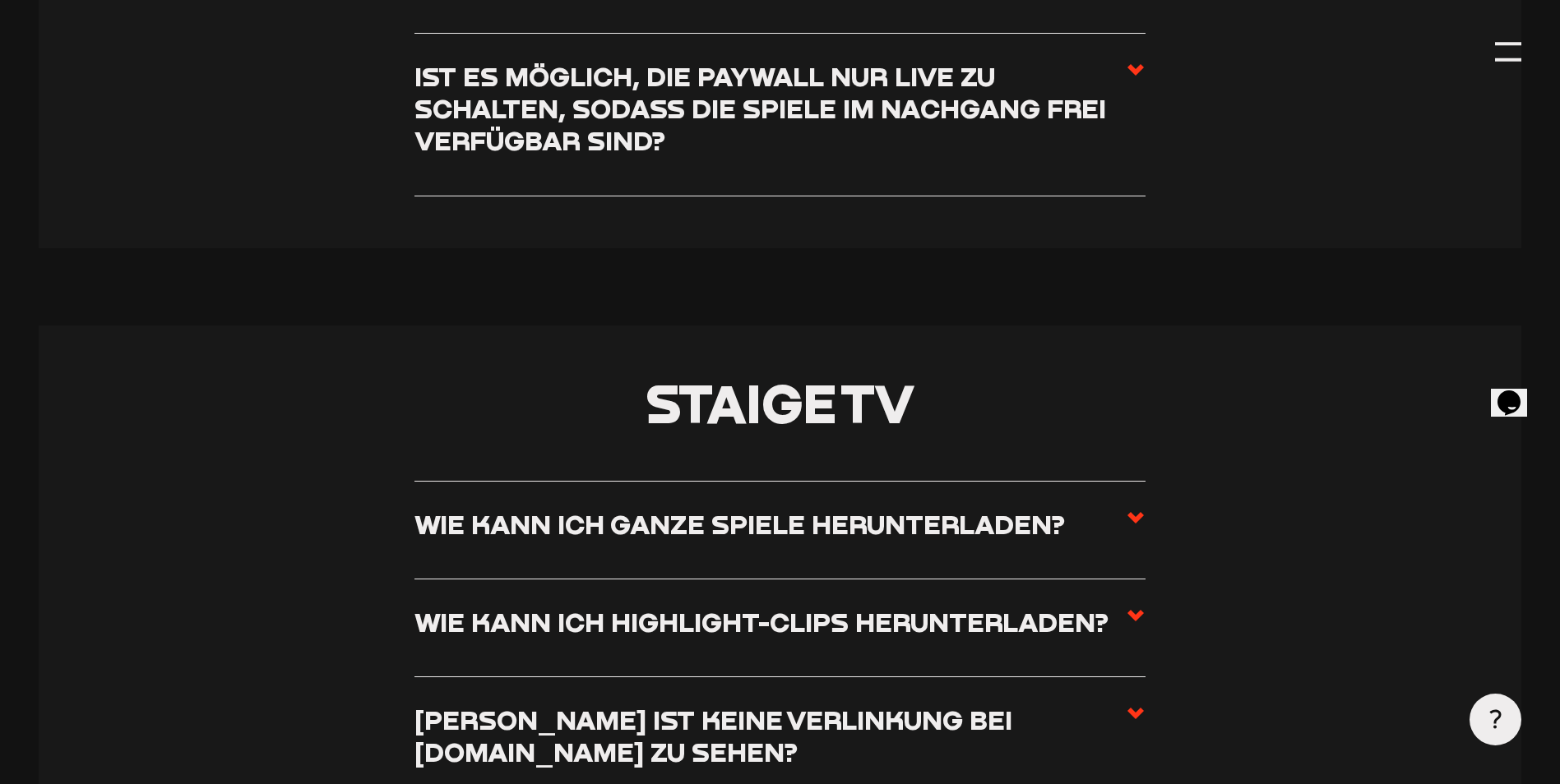
scroll to position [6897, 0]
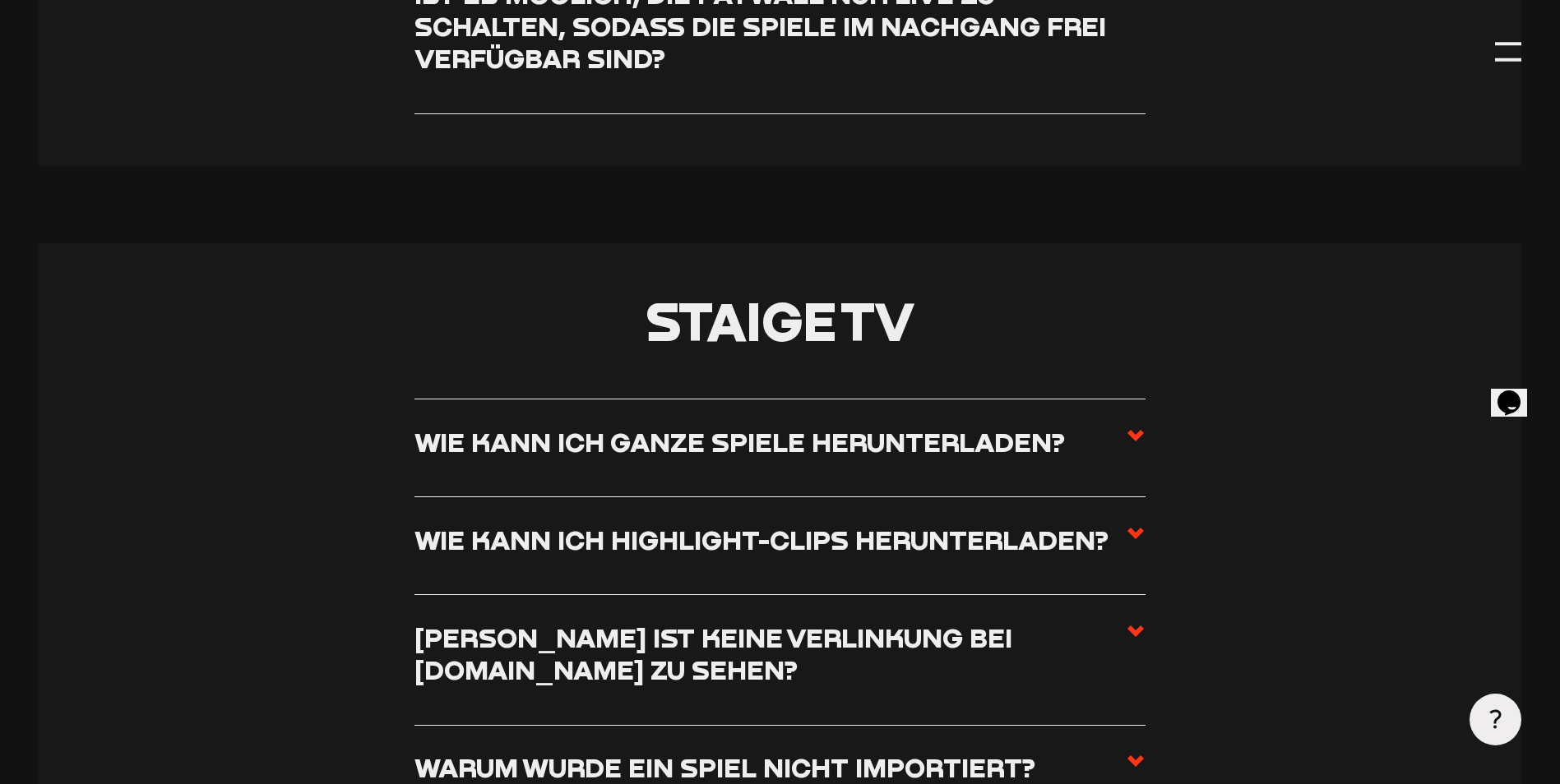
click at [1137, 441] on use at bounding box center [1135, 436] width 16 height 12
click at [0, 0] on input "Wie kann ich ganze Spiele herunterladen?" at bounding box center [0, 0] width 0 height 0
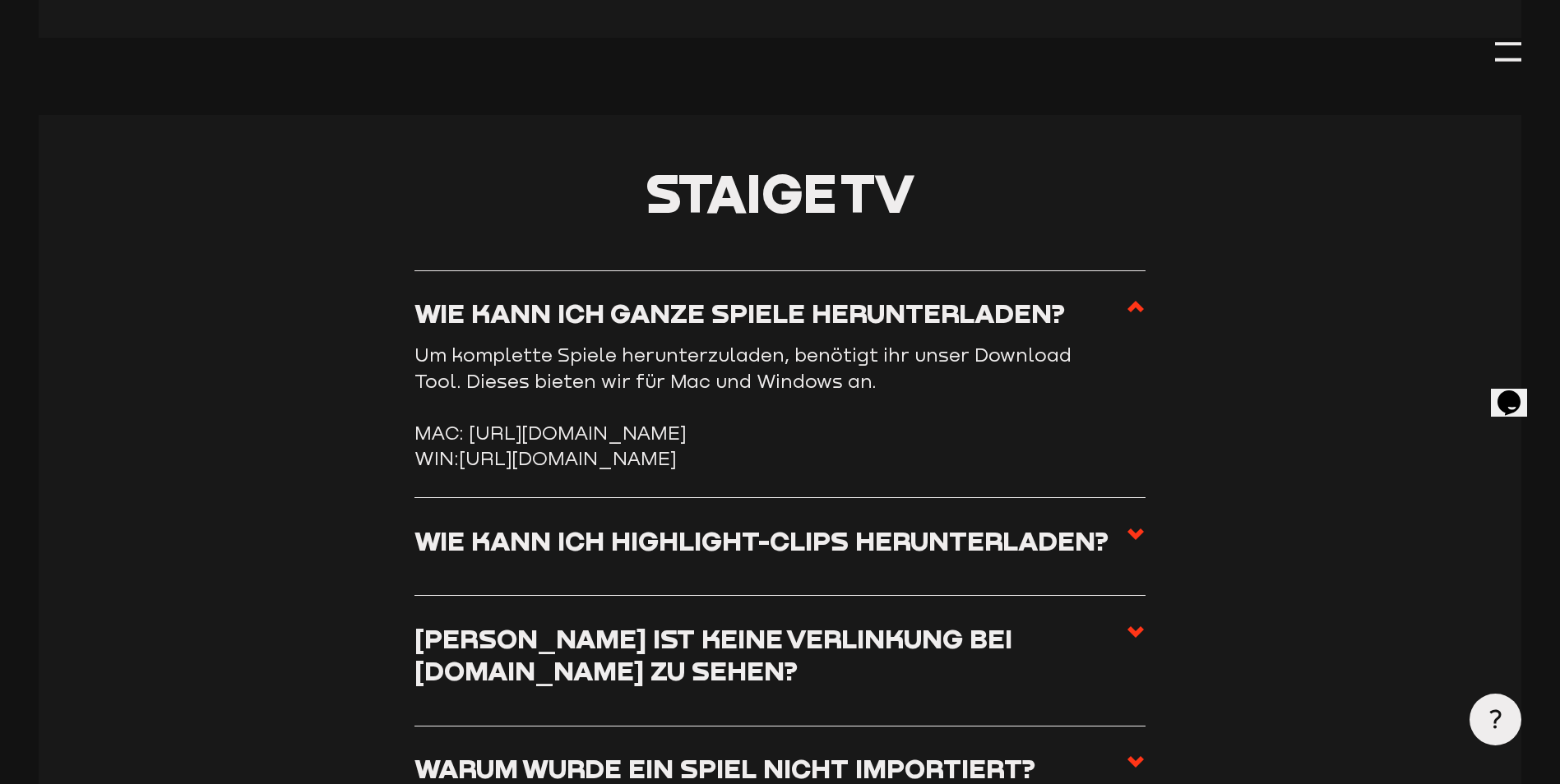
scroll to position [6984, 0]
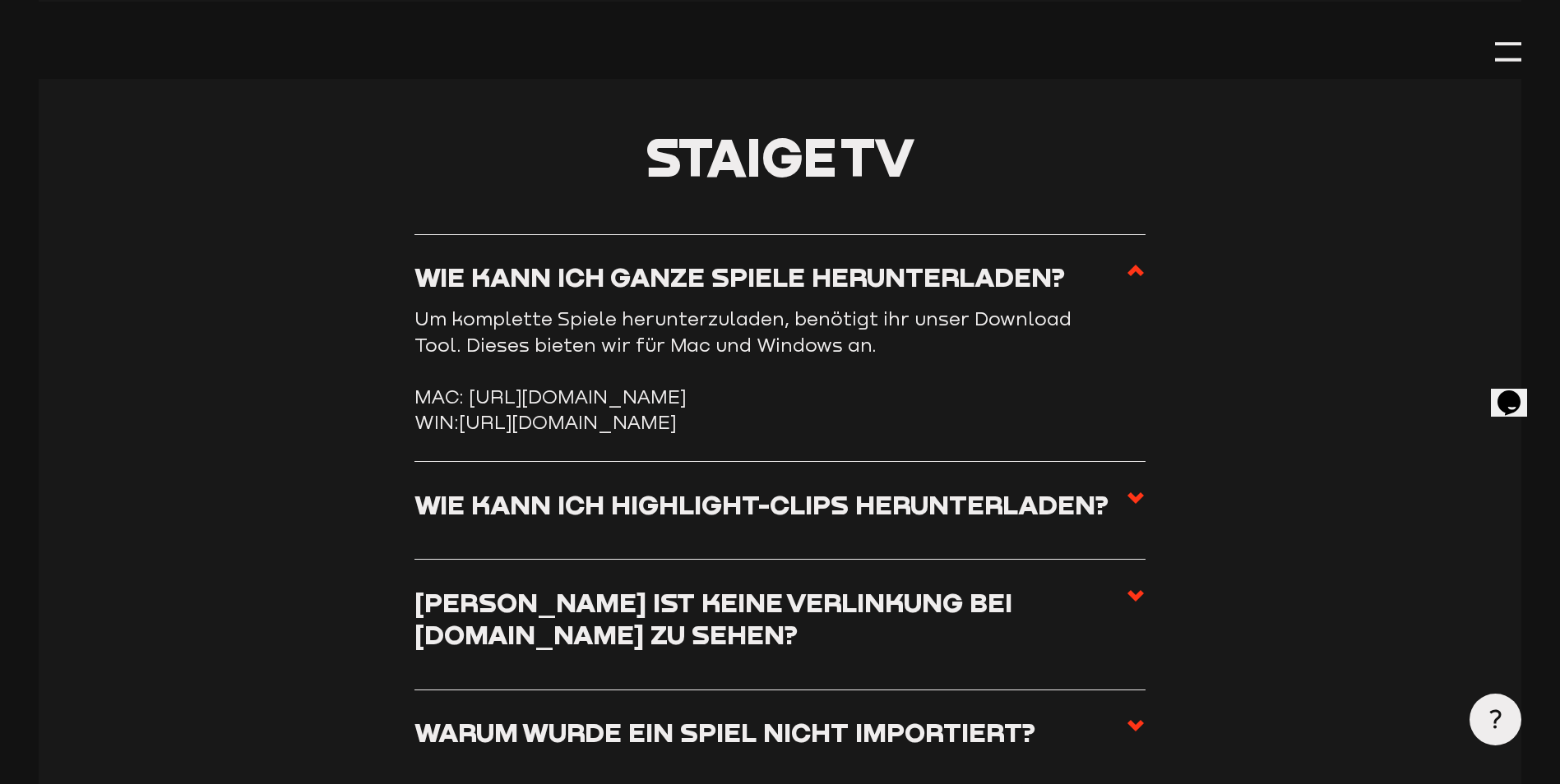
drag, startPoint x: 461, startPoint y: 464, endPoint x: 607, endPoint y: 491, distance: 148.5
click at [607, 435] on li "WIN: https://storage.googleapis.com/sw-sc-public/software/staige-downloader-3.1…" at bounding box center [780, 422] width 731 height 25
drag, startPoint x: 607, startPoint y: 491, endPoint x: 664, endPoint y: 502, distance: 58.1
click at [664, 435] on li "WIN: https://storage.googleapis.com/sw-sc-public/software/staige-downloader-3.1…" at bounding box center [780, 422] width 731 height 25
click at [676, 433] on link "[URL][DOMAIN_NAME]" at bounding box center [567, 422] width 217 height 22
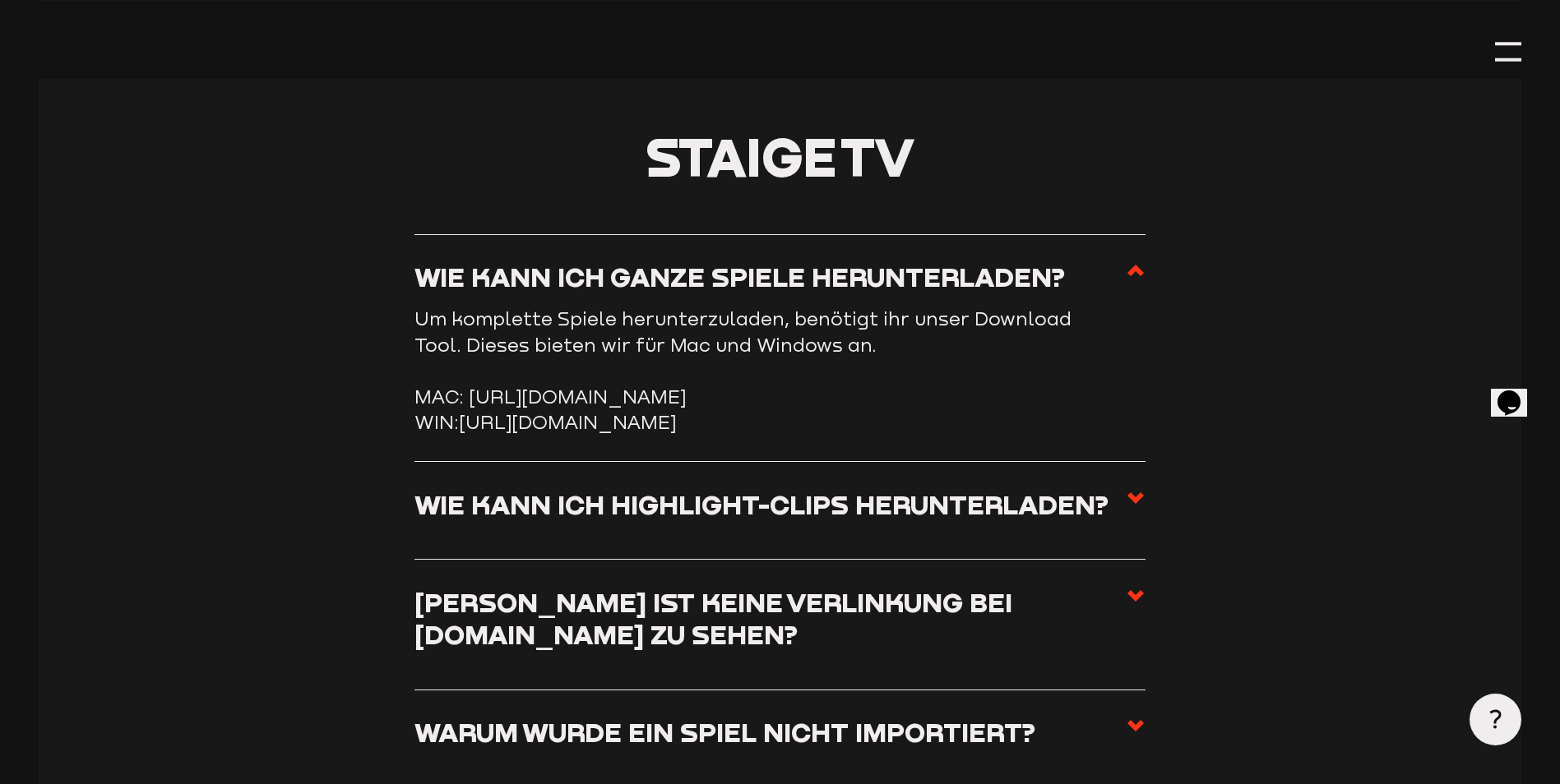
click at [676, 433] on link "[URL][DOMAIN_NAME]" at bounding box center [567, 422] width 217 height 22
click at [1160, 105] on section "Staige TV Wie kann ich ganze Spiele herunterladen? Um komplette Spiele herunter…" at bounding box center [780, 752] width 1483 height 1347
drag, startPoint x: 459, startPoint y: 462, endPoint x: 605, endPoint y: 481, distance: 147.2
click at [605, 435] on li "WIN: https://storage.googleapis.com/sw-sc-public/software/staige-downloader-3.1…" at bounding box center [780, 422] width 731 height 25
drag, startPoint x: 605, startPoint y: 481, endPoint x: 518, endPoint y: 459, distance: 89.7
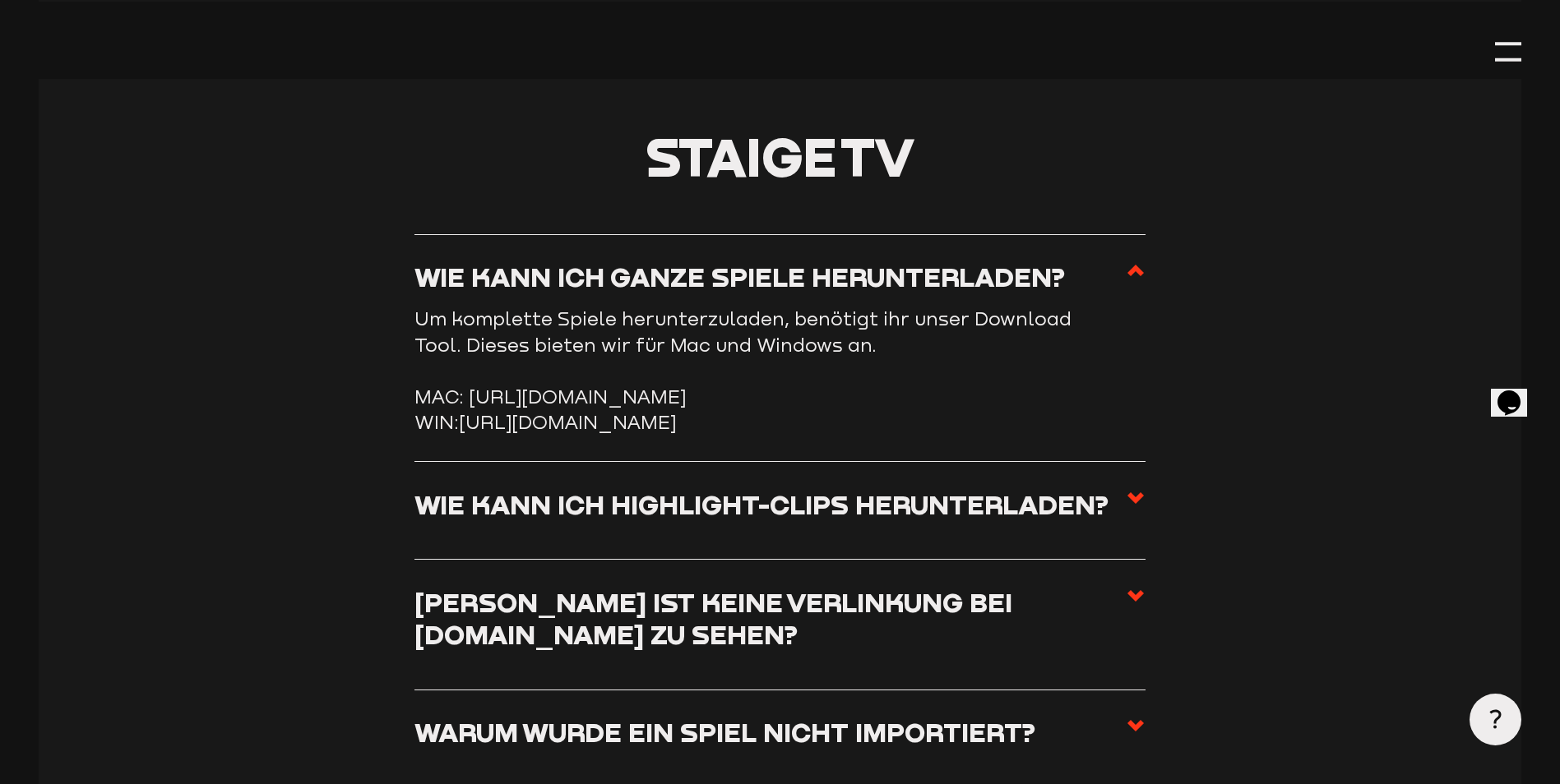
copy li "[URL][DOMAIN_NAME]"
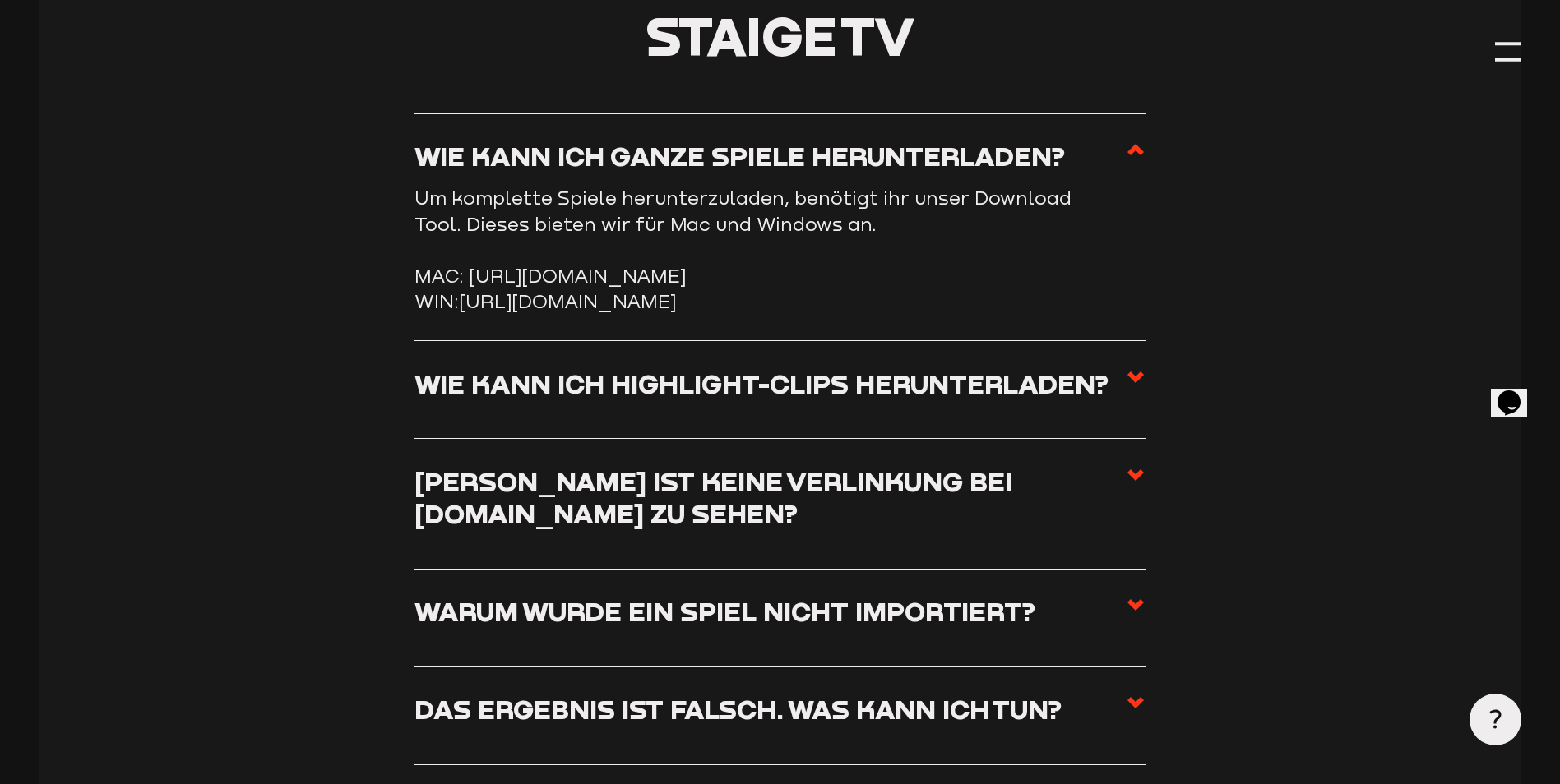
scroll to position [7066, 0]
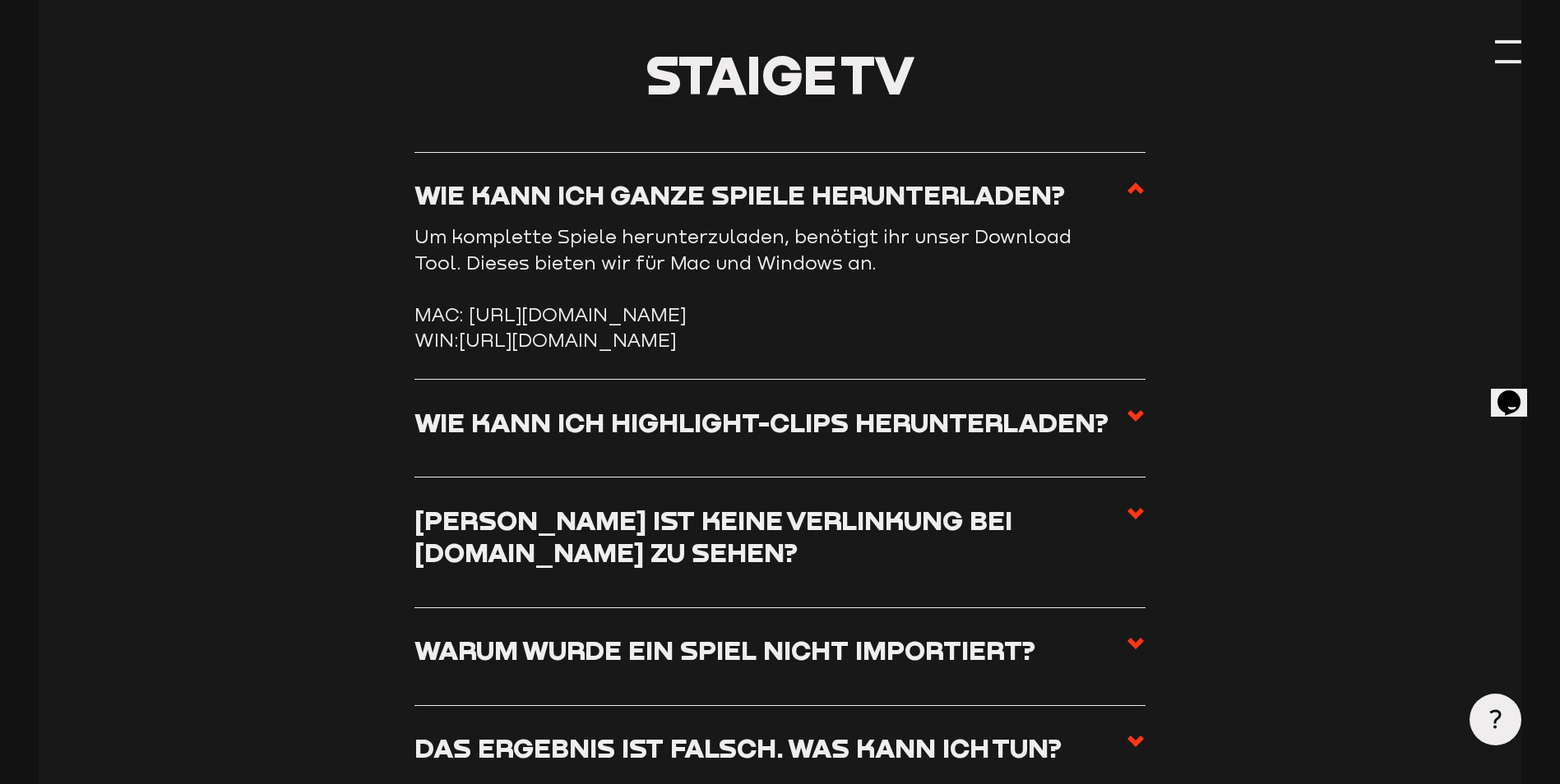
click at [1511, 46] on div at bounding box center [1508, 52] width 25 height 25
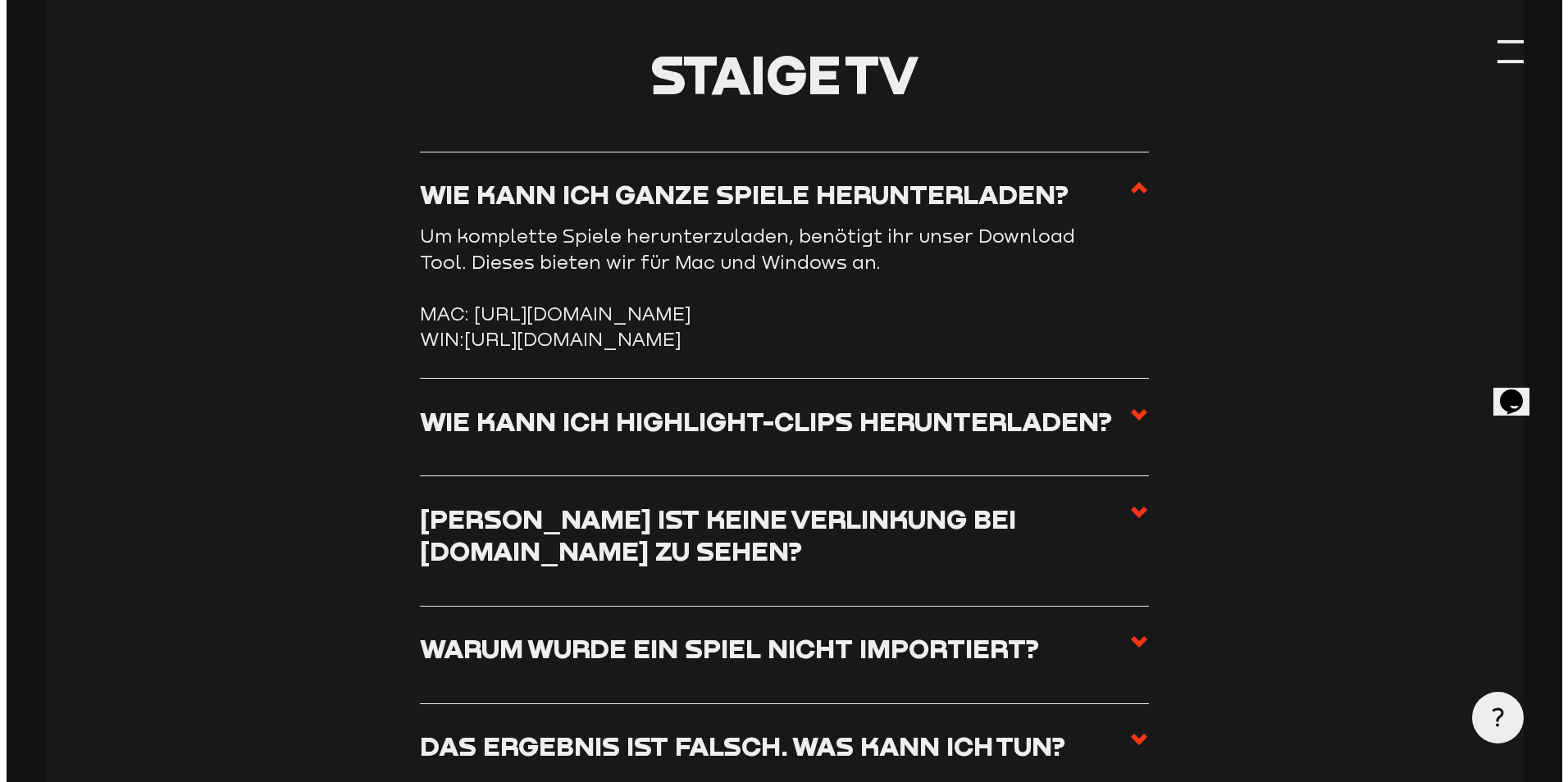
scroll to position [7017, 0]
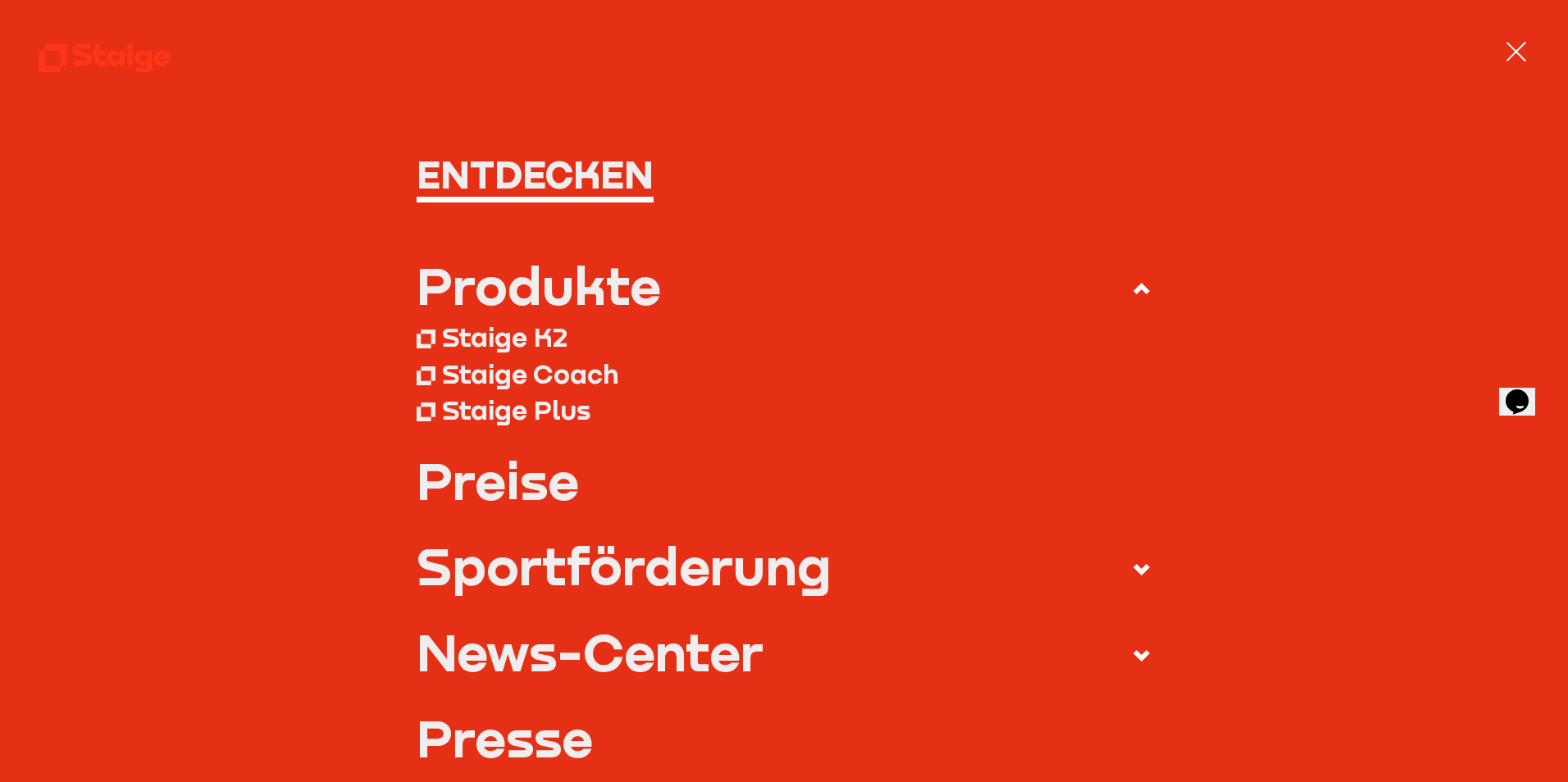
click at [1522, 52] on div at bounding box center [1516, 51] width 26 height 26
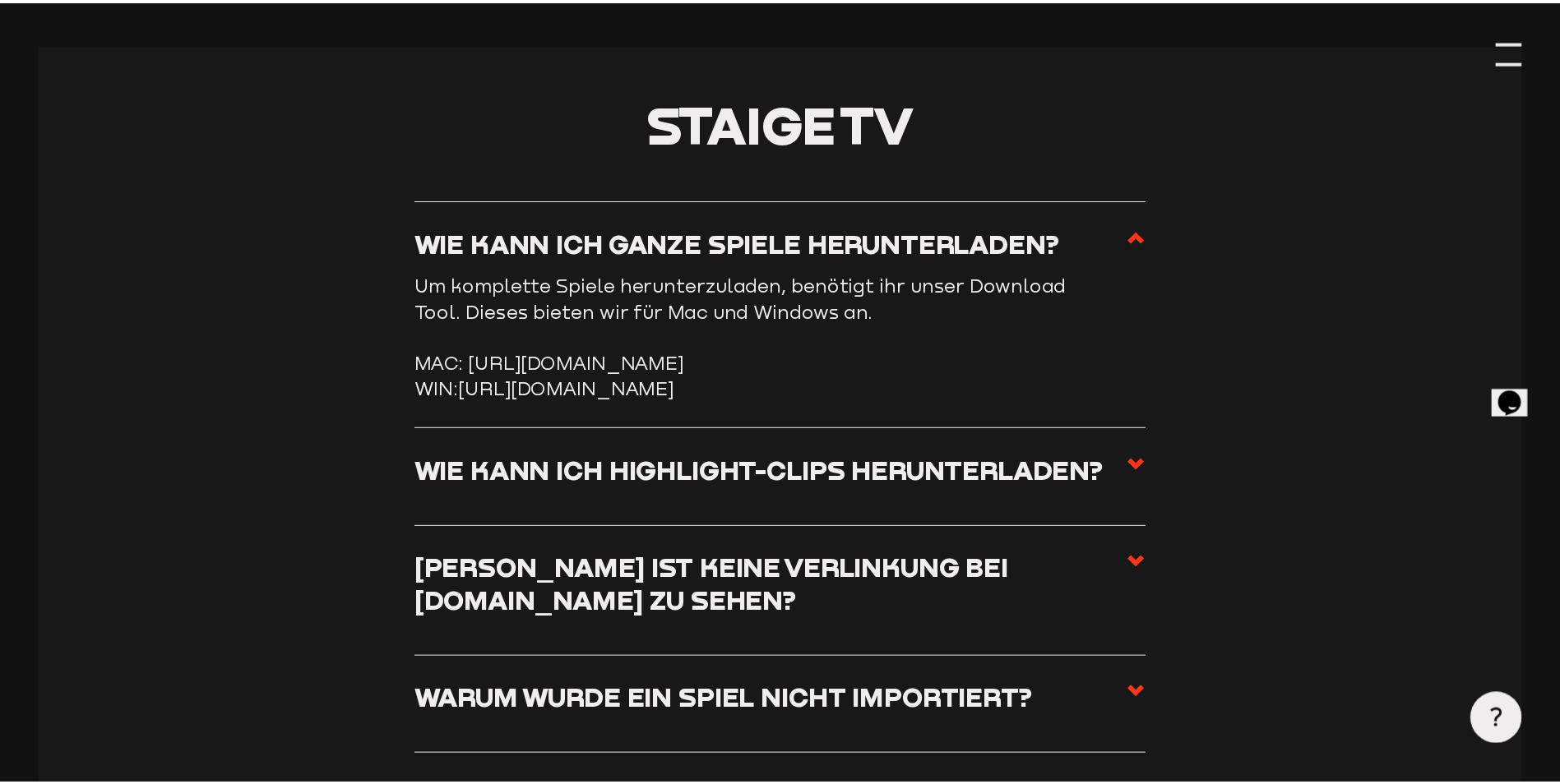
scroll to position [7066, 0]
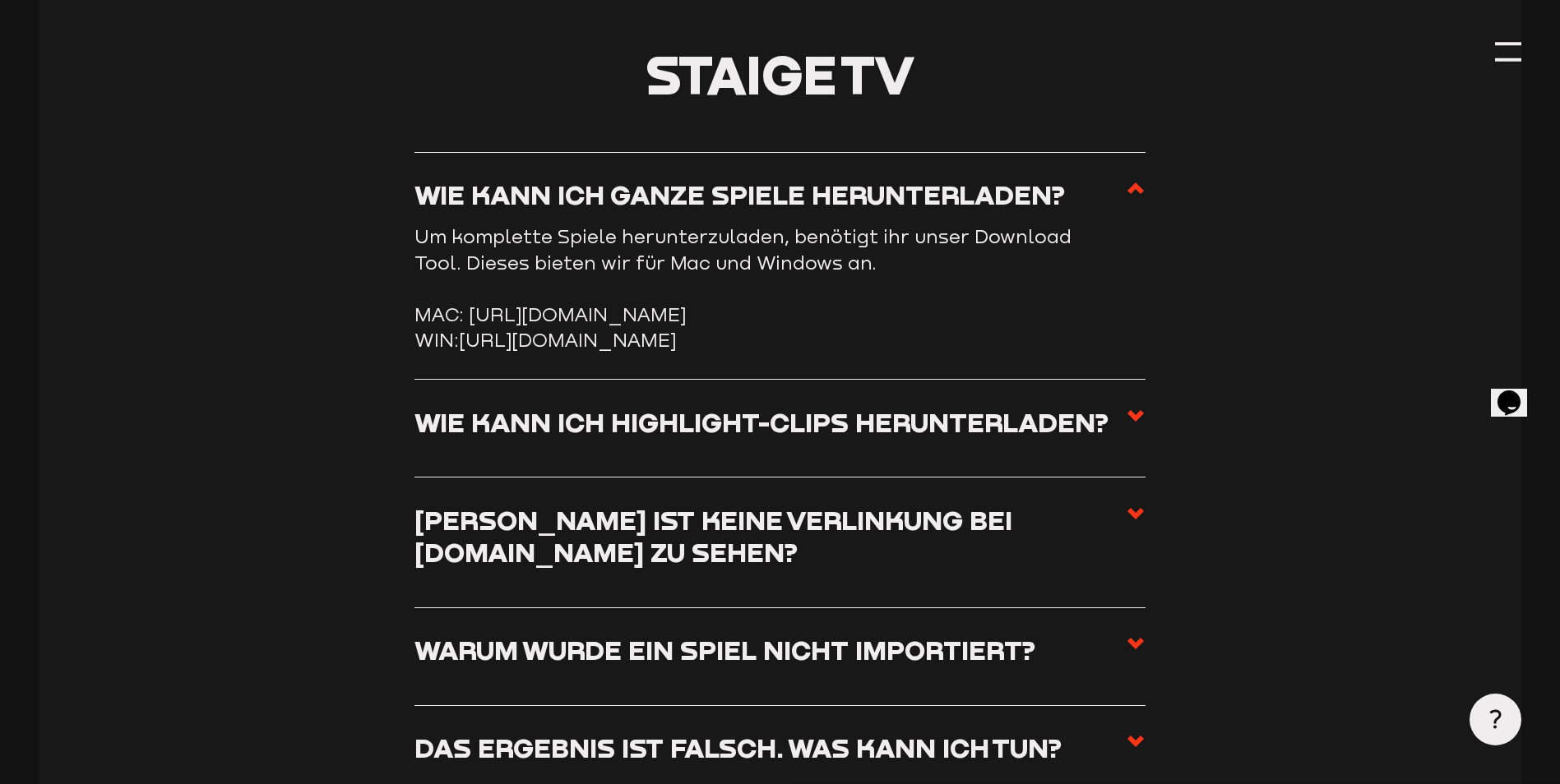
drag, startPoint x: 1531, startPoint y: 0, endPoint x: 1011, endPoint y: 71, distance: 524.8
click at [1011, 71] on h2 "Staige TV" at bounding box center [780, 74] width 1483 height 52
drag, startPoint x: 765, startPoint y: 381, endPoint x: 796, endPoint y: 383, distance: 31.1
click at [676, 351] on link "[URL][DOMAIN_NAME]" at bounding box center [567, 340] width 217 height 22
